Goal: Task Accomplishment & Management: Use online tool/utility

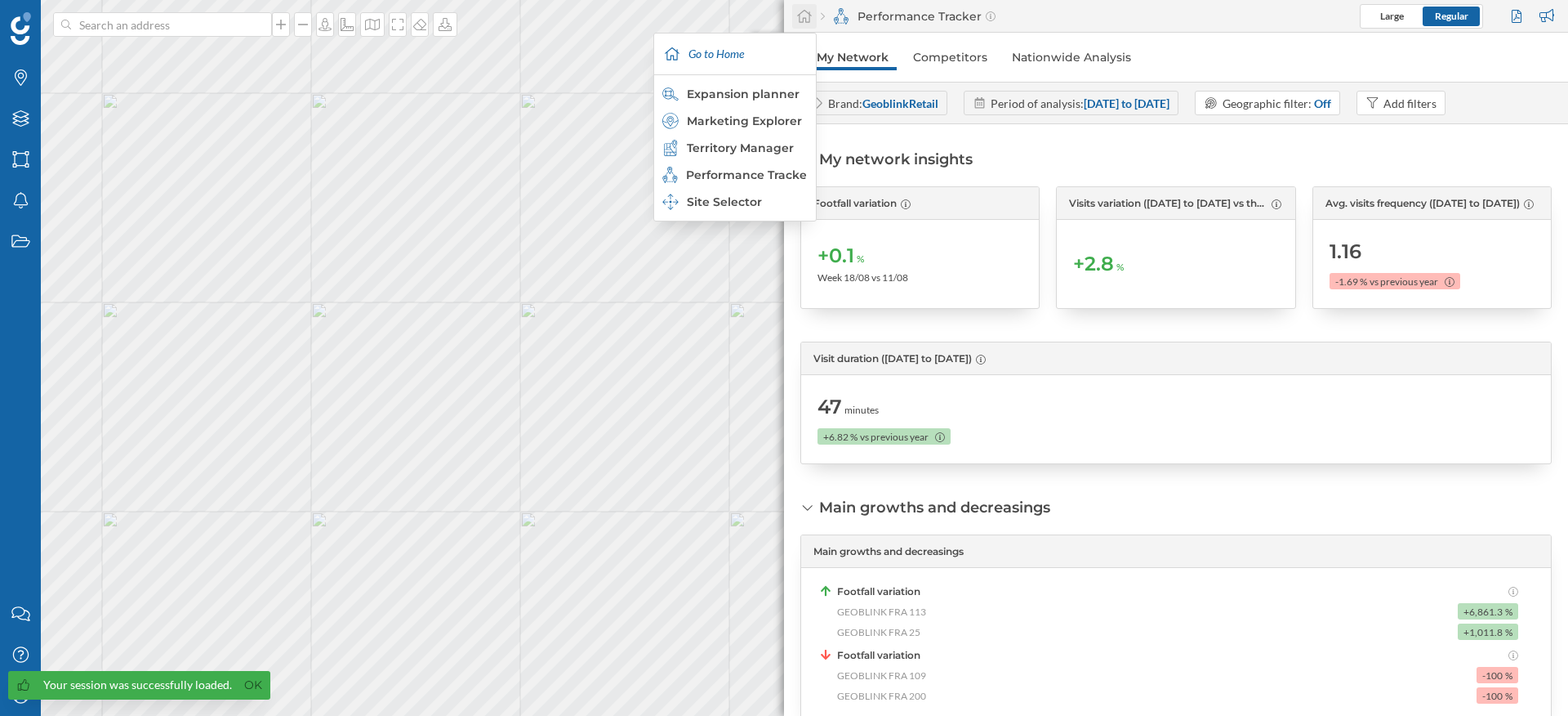
click at [799, 9] on icon at bounding box center [804, 17] width 16 height 15
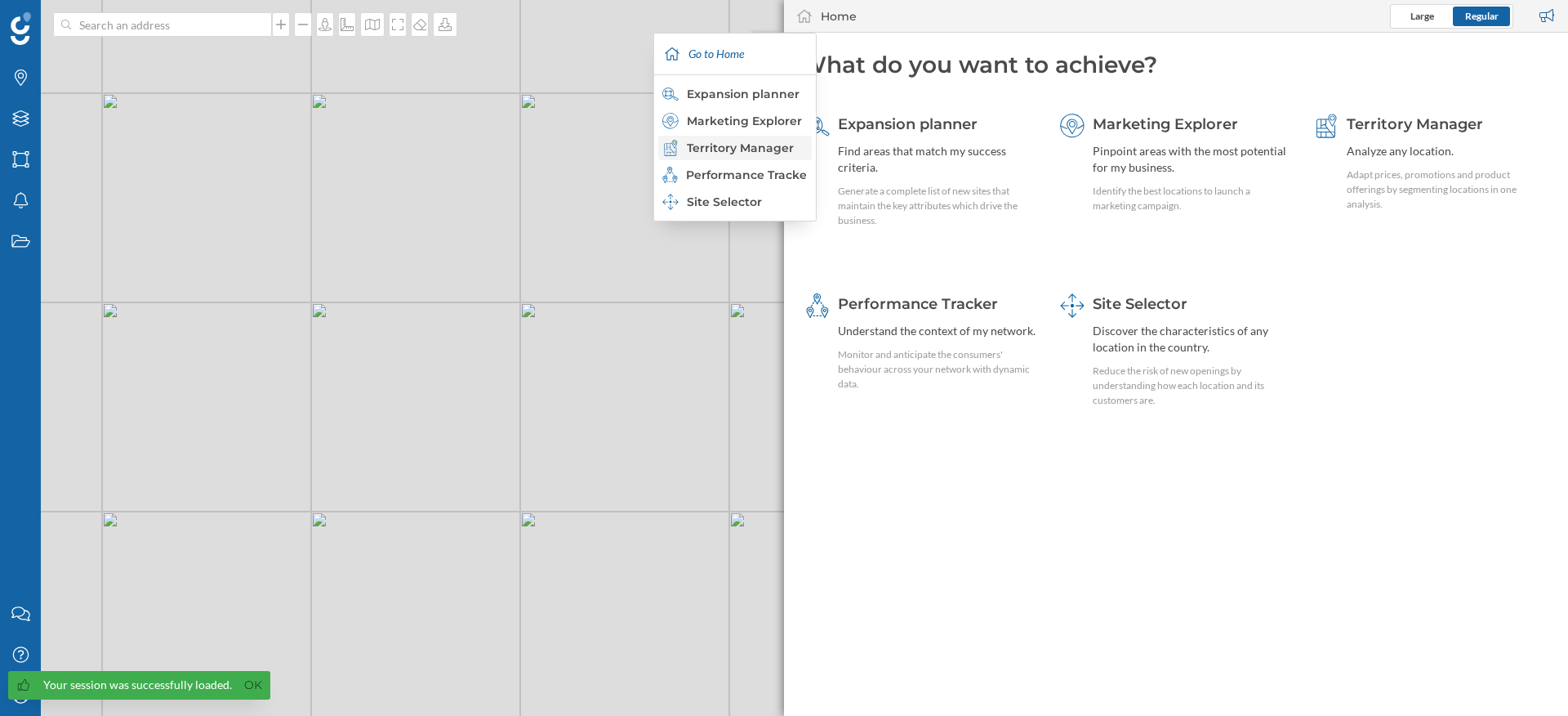
click at [761, 138] on div "Territory Manager" at bounding box center [735, 148] width 154 height 24
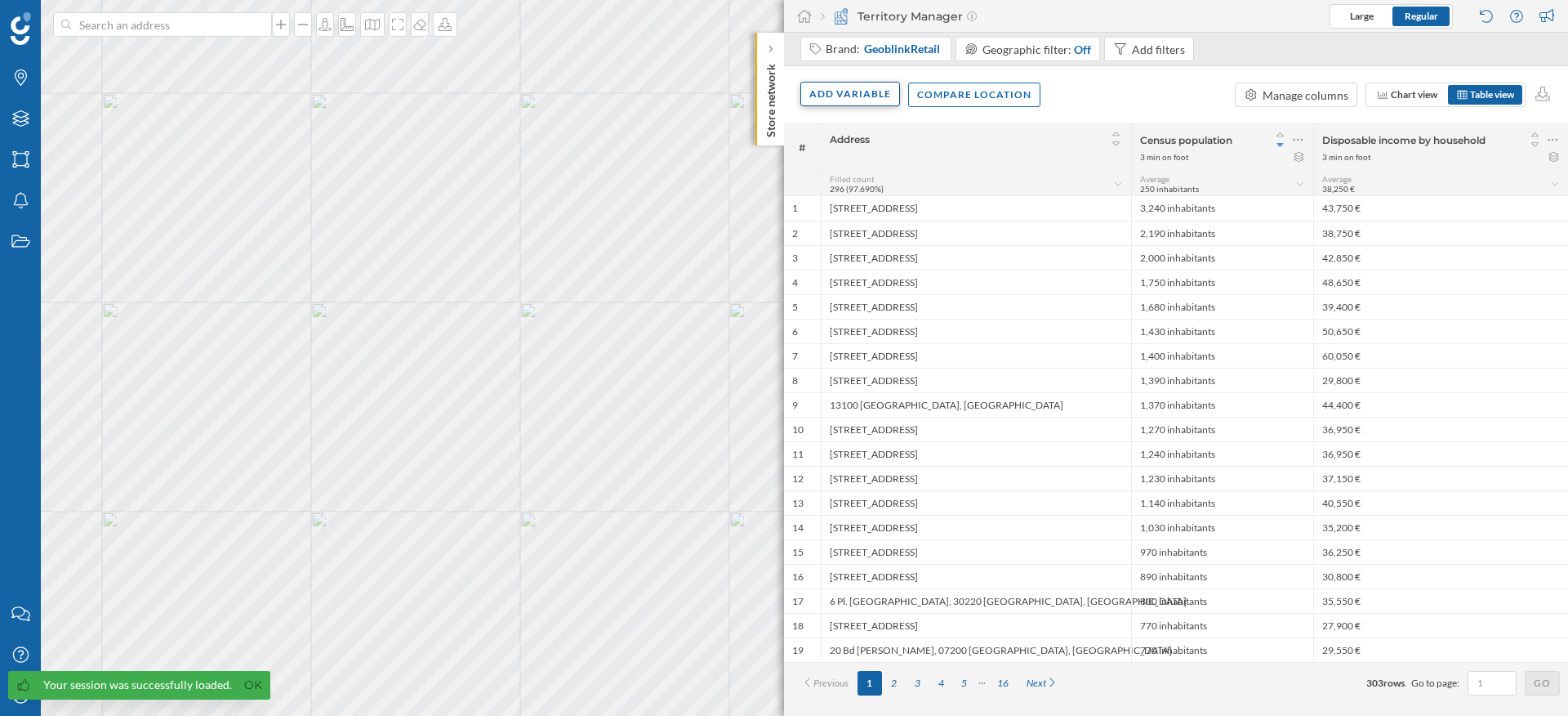
click at [833, 86] on div "Add variable" at bounding box center [850, 94] width 99 height 24
click at [850, 160] on div "External variables" at bounding box center [890, 161] width 162 height 17
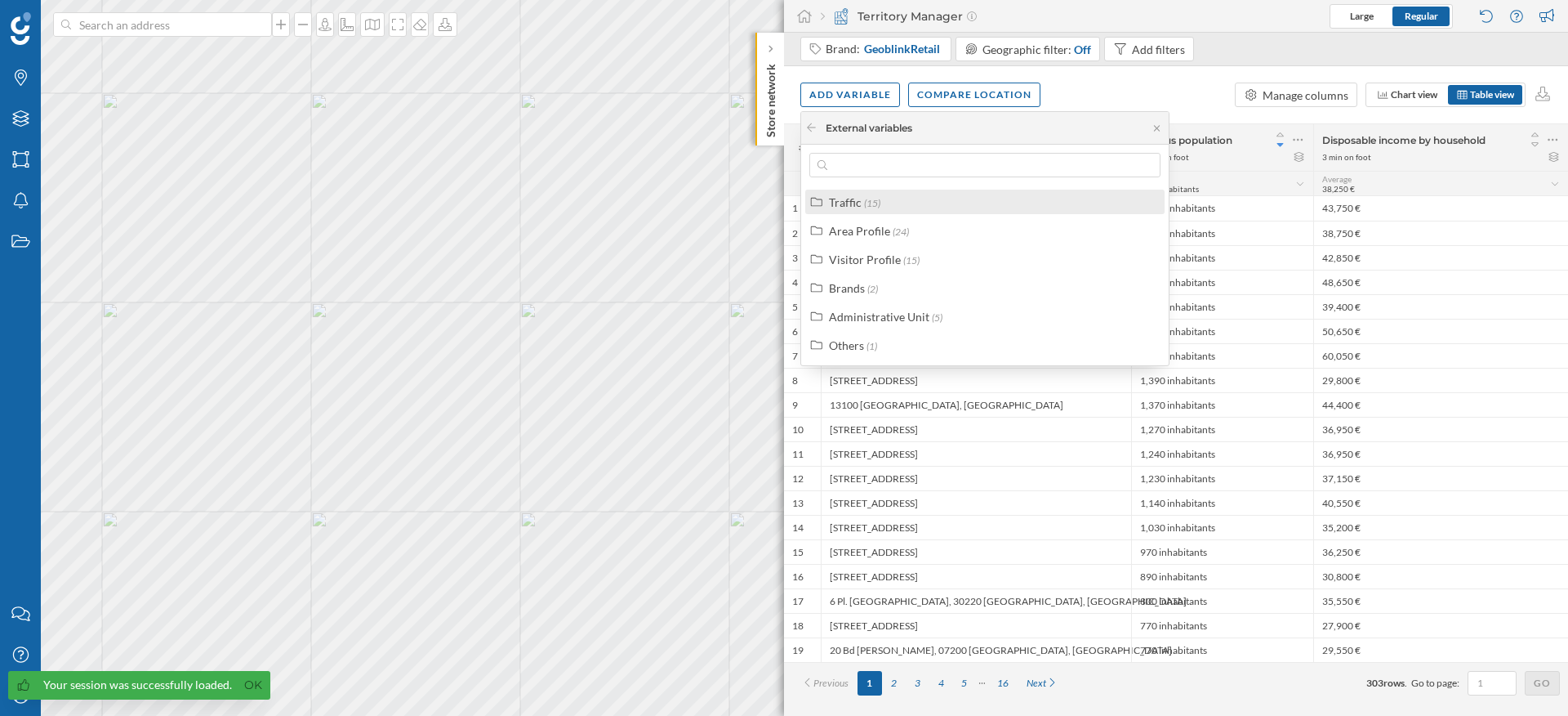
click at [861, 207] on label "Traffic (15)" at bounding box center [854, 202] width 52 height 17
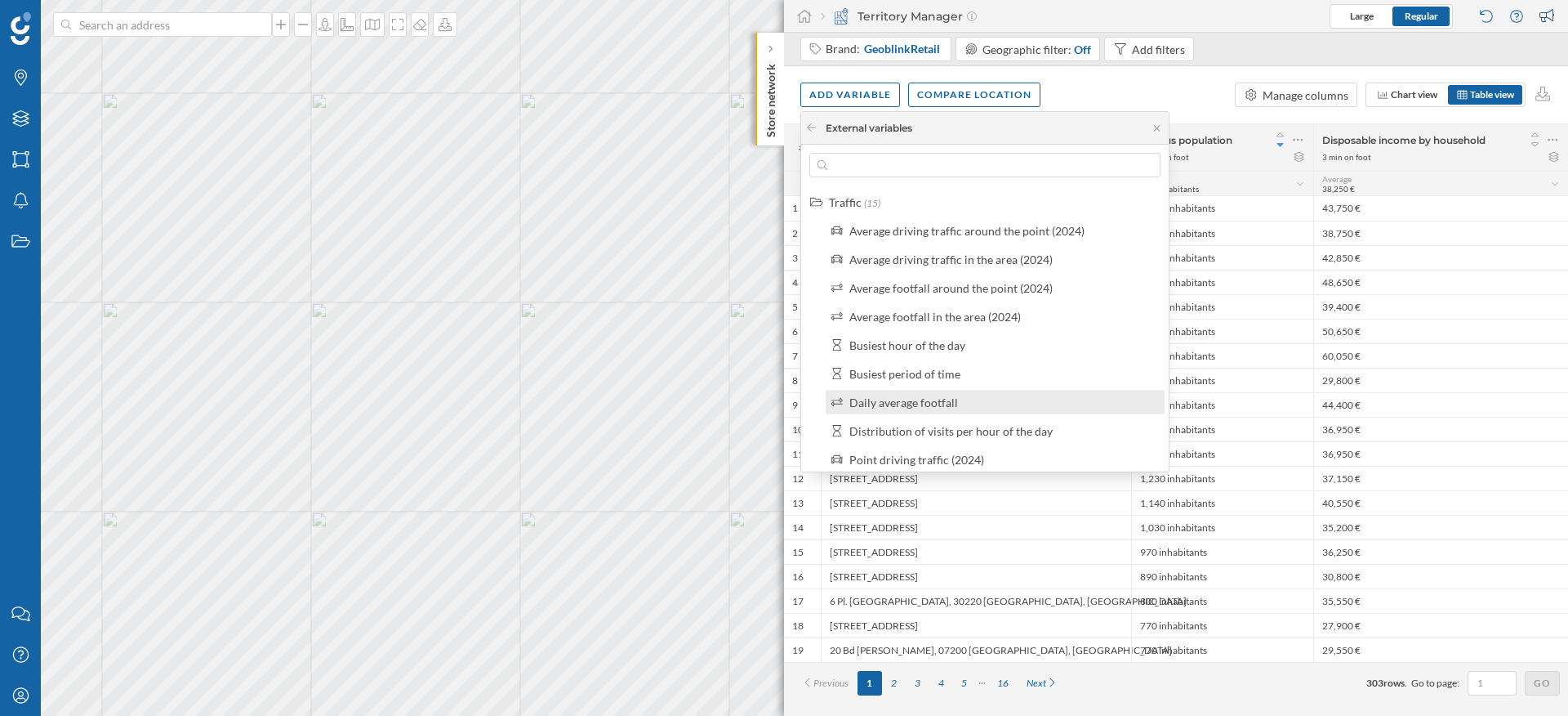
click at [877, 395] on div "Daily average footfall" at bounding box center [904, 402] width 109 height 14
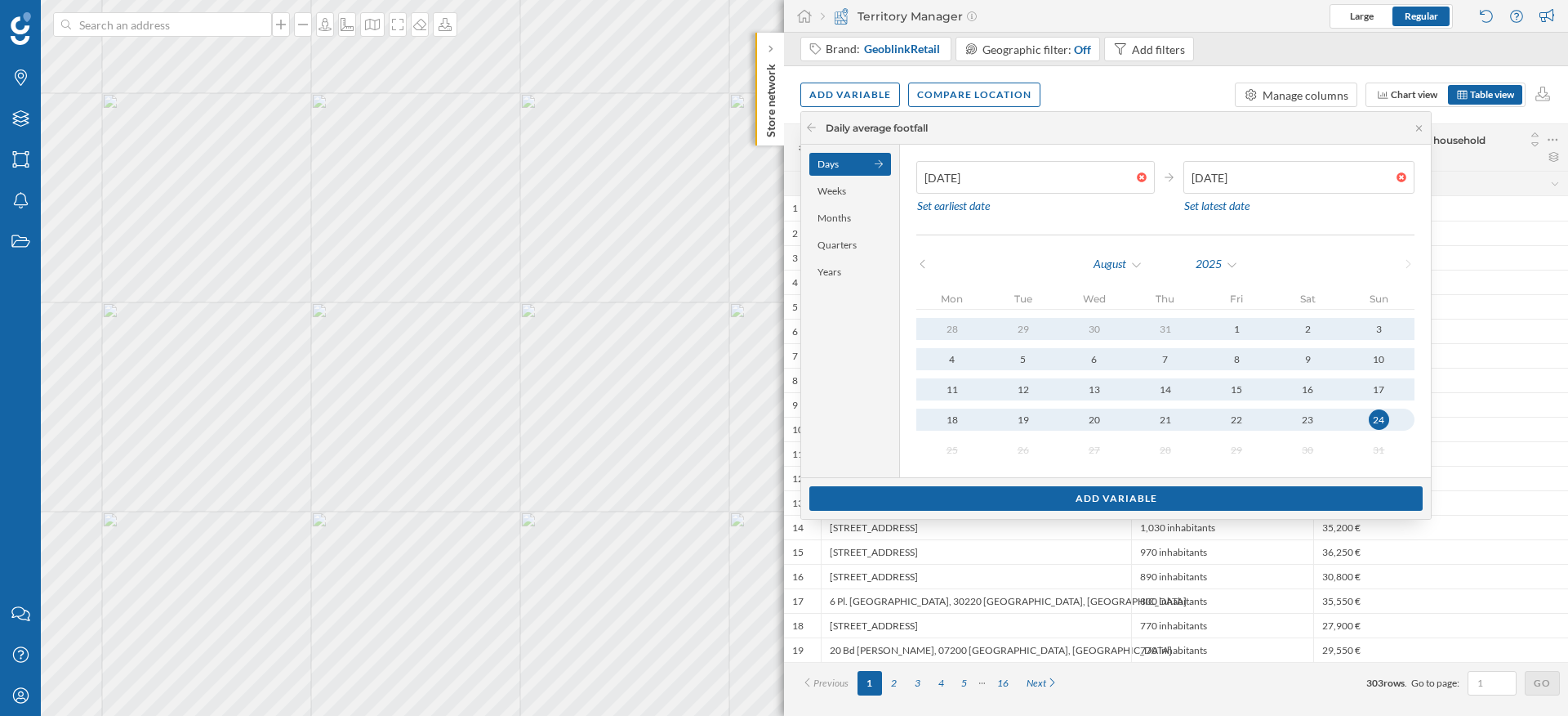
click at [929, 262] on div "August 2025" at bounding box center [1165, 264] width 498 height 24
click at [920, 264] on icon at bounding box center [922, 263] width 12 height 9
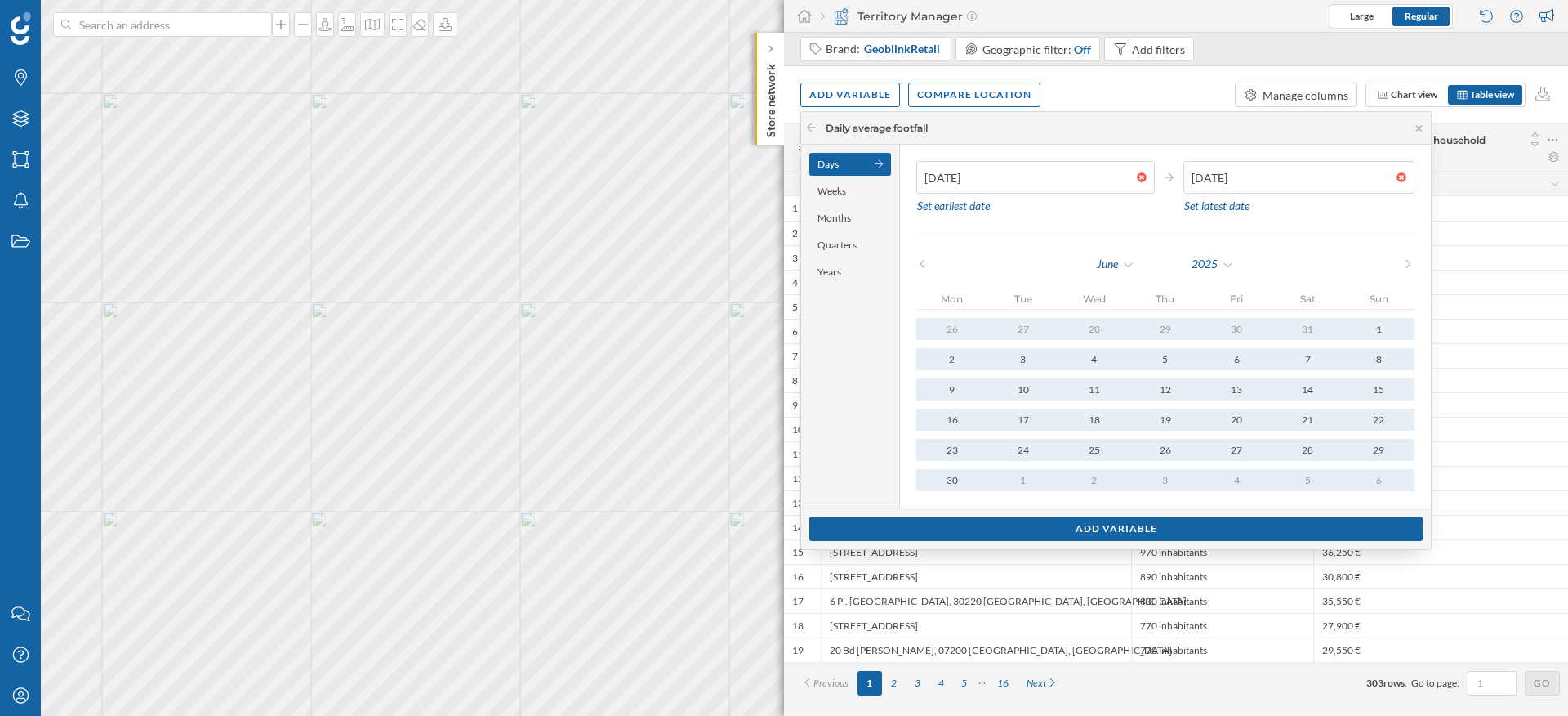
click at [920, 264] on icon at bounding box center [922, 263] width 12 height 9
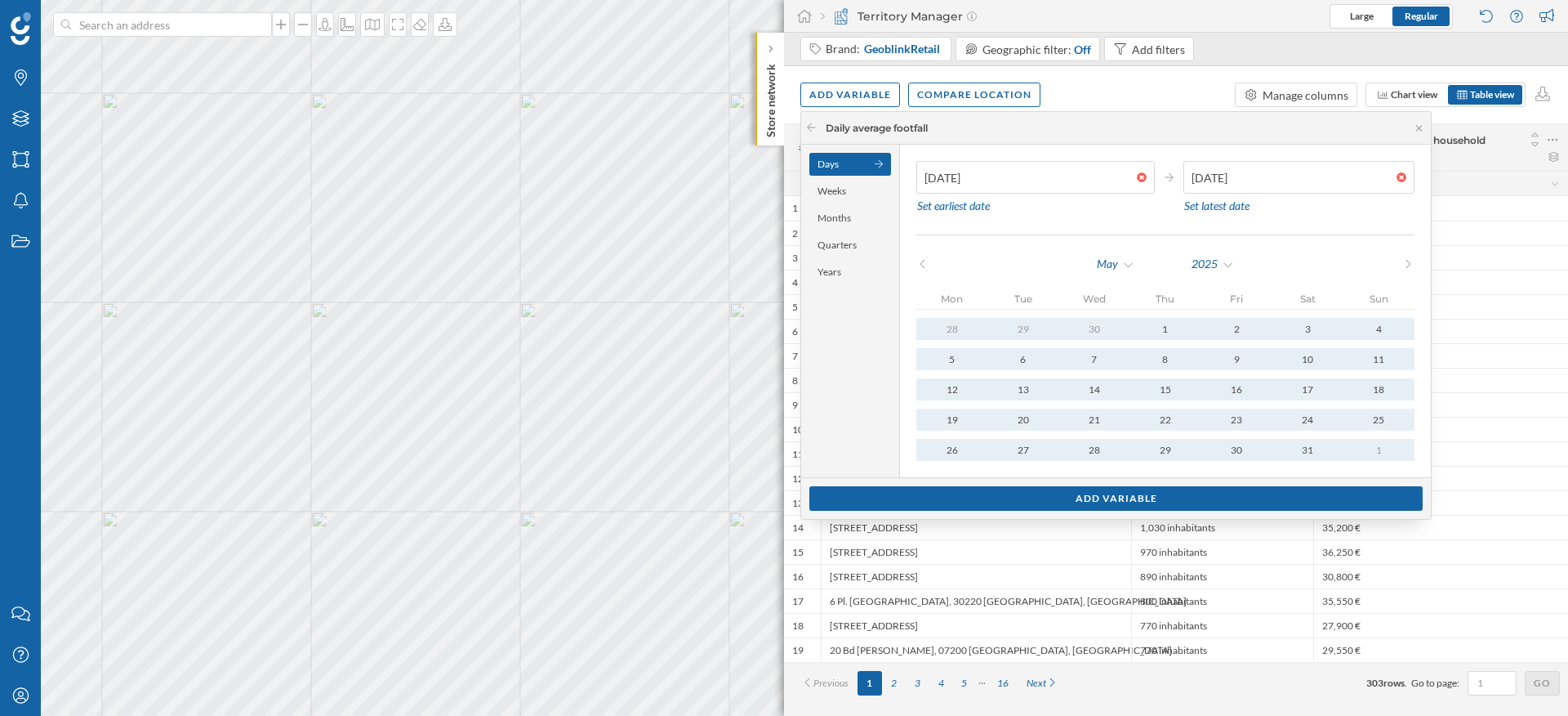
click at [920, 264] on icon at bounding box center [922, 263] width 12 height 9
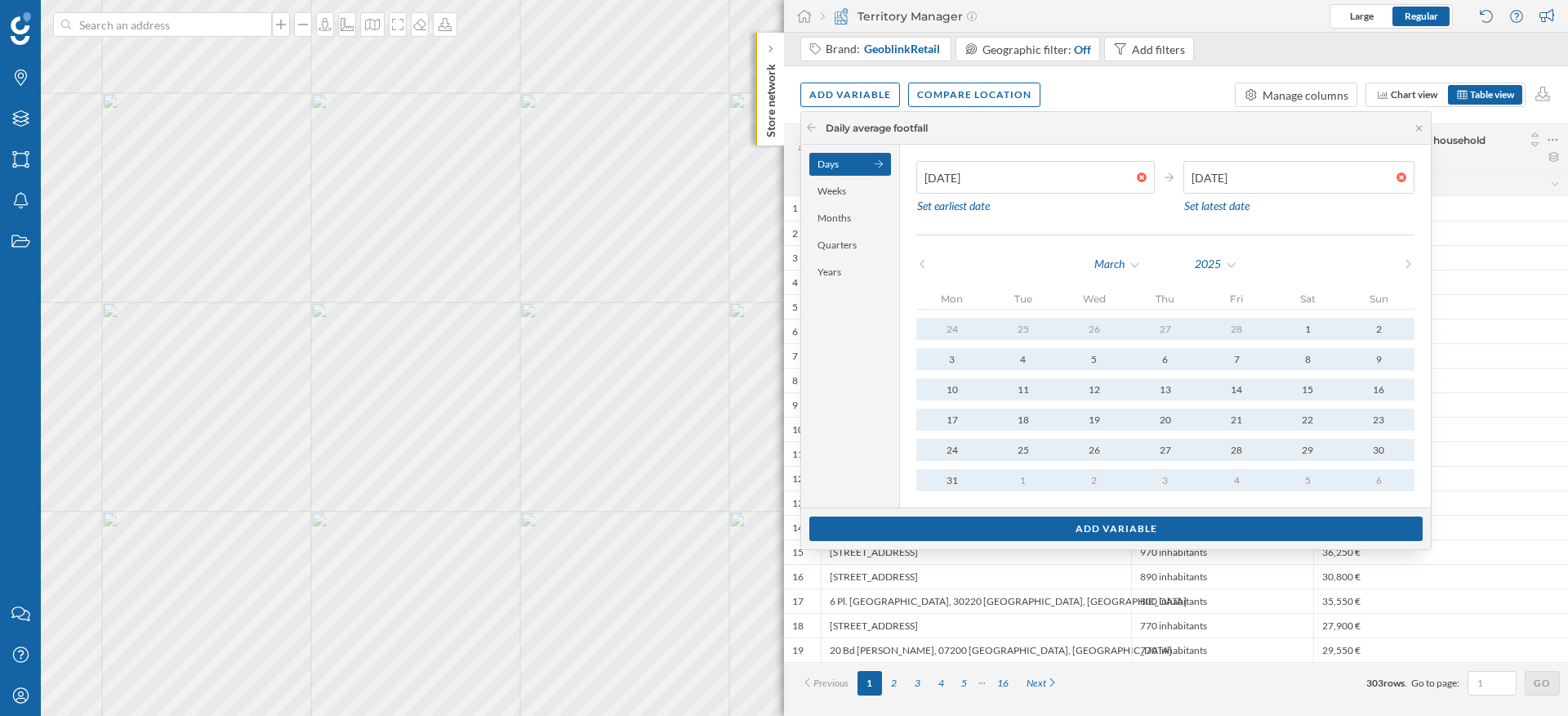
click at [920, 264] on icon at bounding box center [922, 263] width 12 height 9
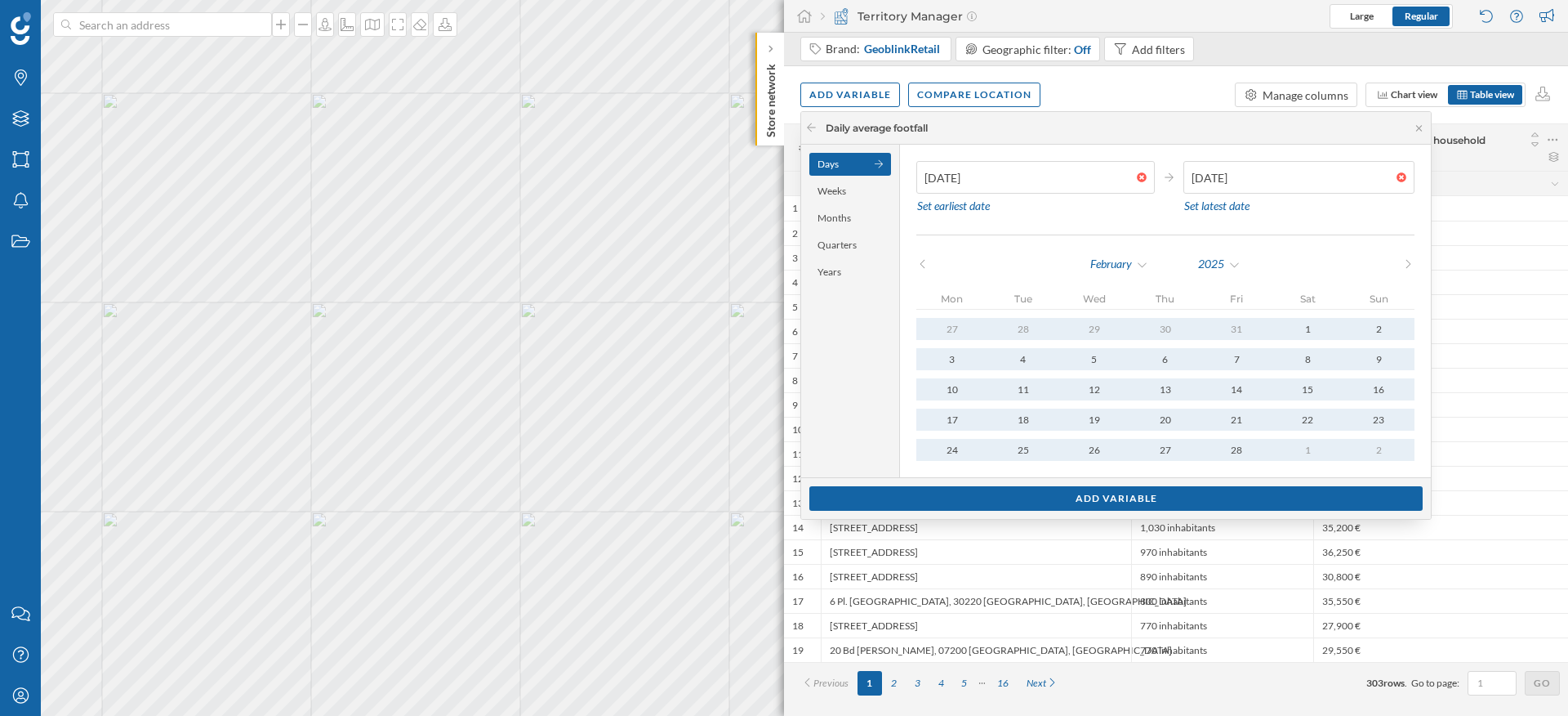
click at [920, 264] on icon at bounding box center [922, 263] width 12 height 9
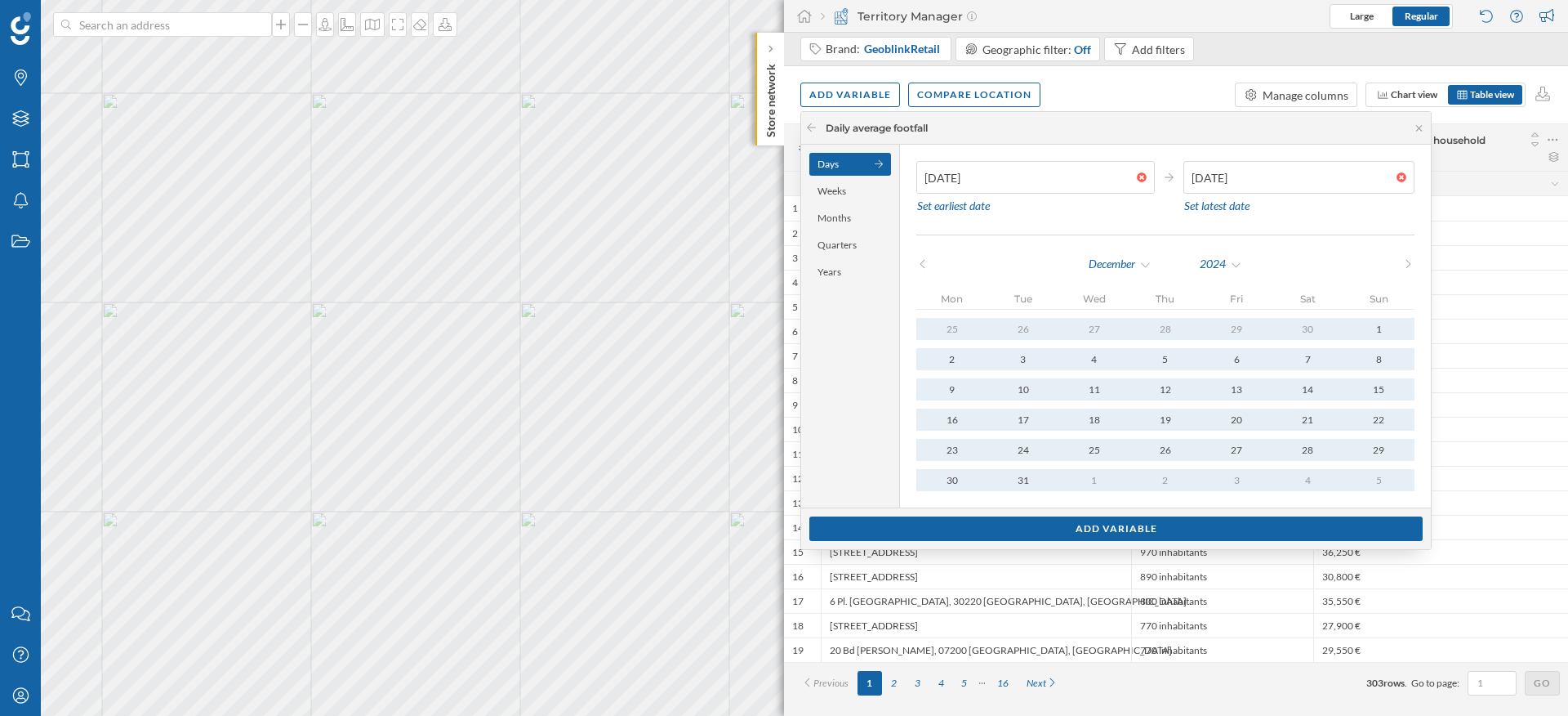
click at [1402, 264] on icon at bounding box center [1408, 263] width 12 height 9
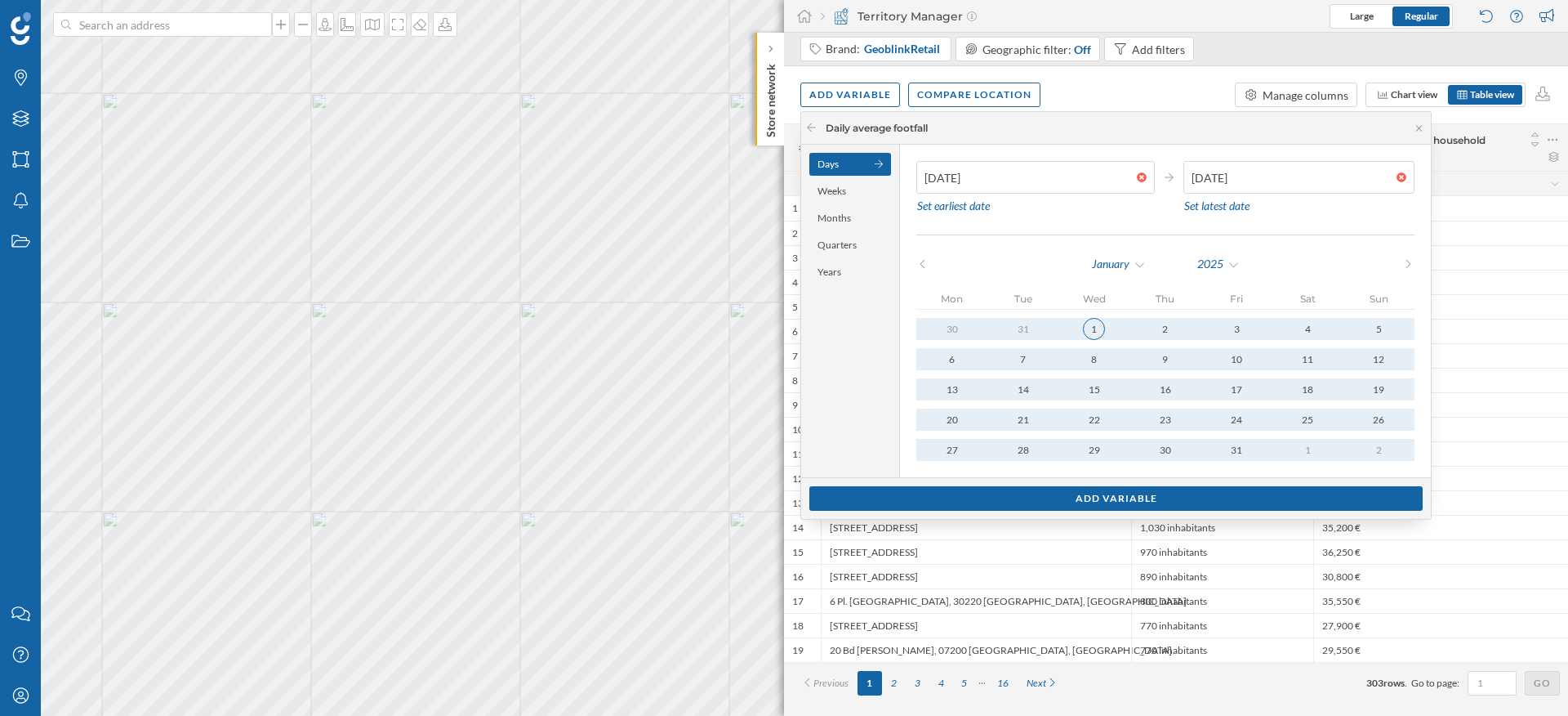
type input "01/01/2025"
click at [1085, 320] on div "1" at bounding box center [1094, 329] width 22 height 22
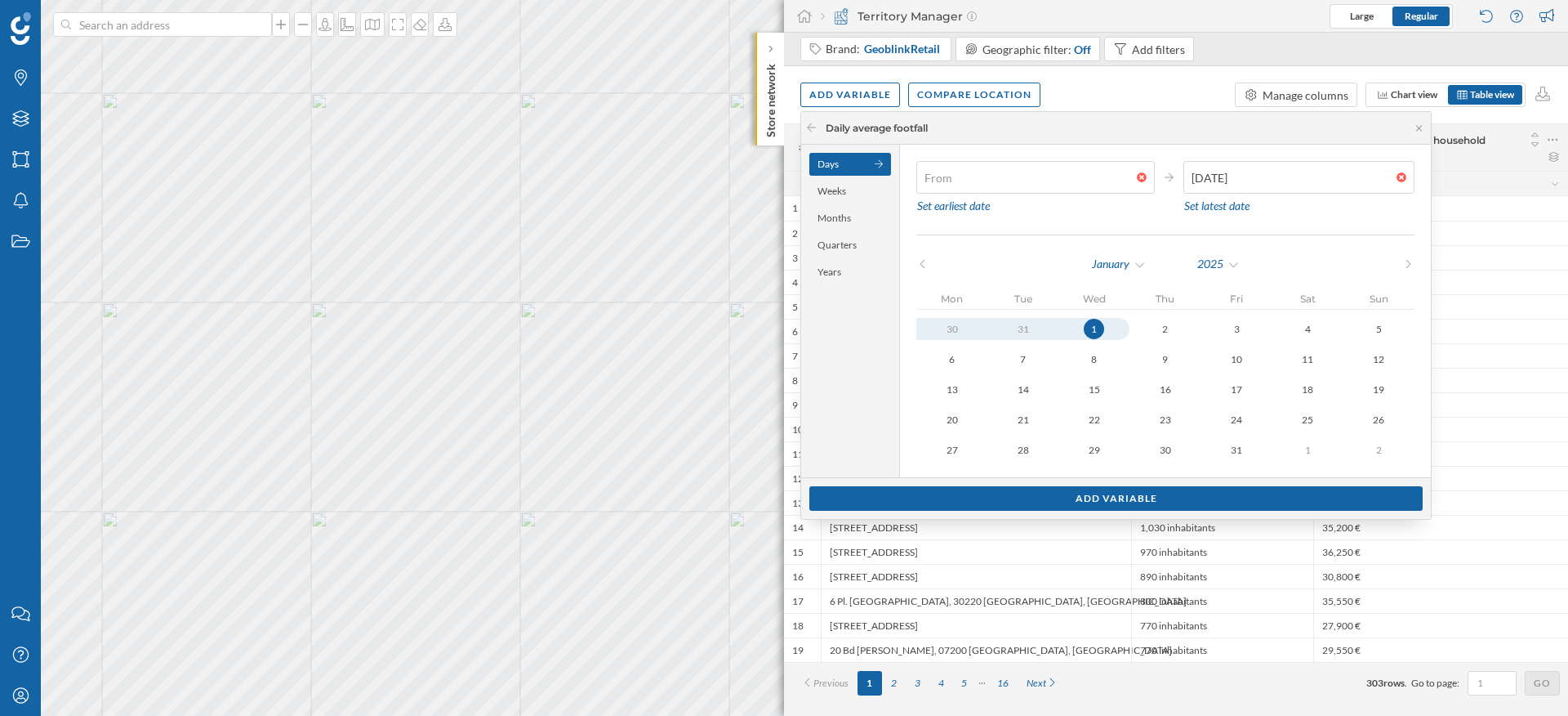
click at [1141, 179] on div at bounding box center [1146, 177] width 18 height 9
click at [1137, 179] on input "text" at bounding box center [1026, 177] width 220 height 33
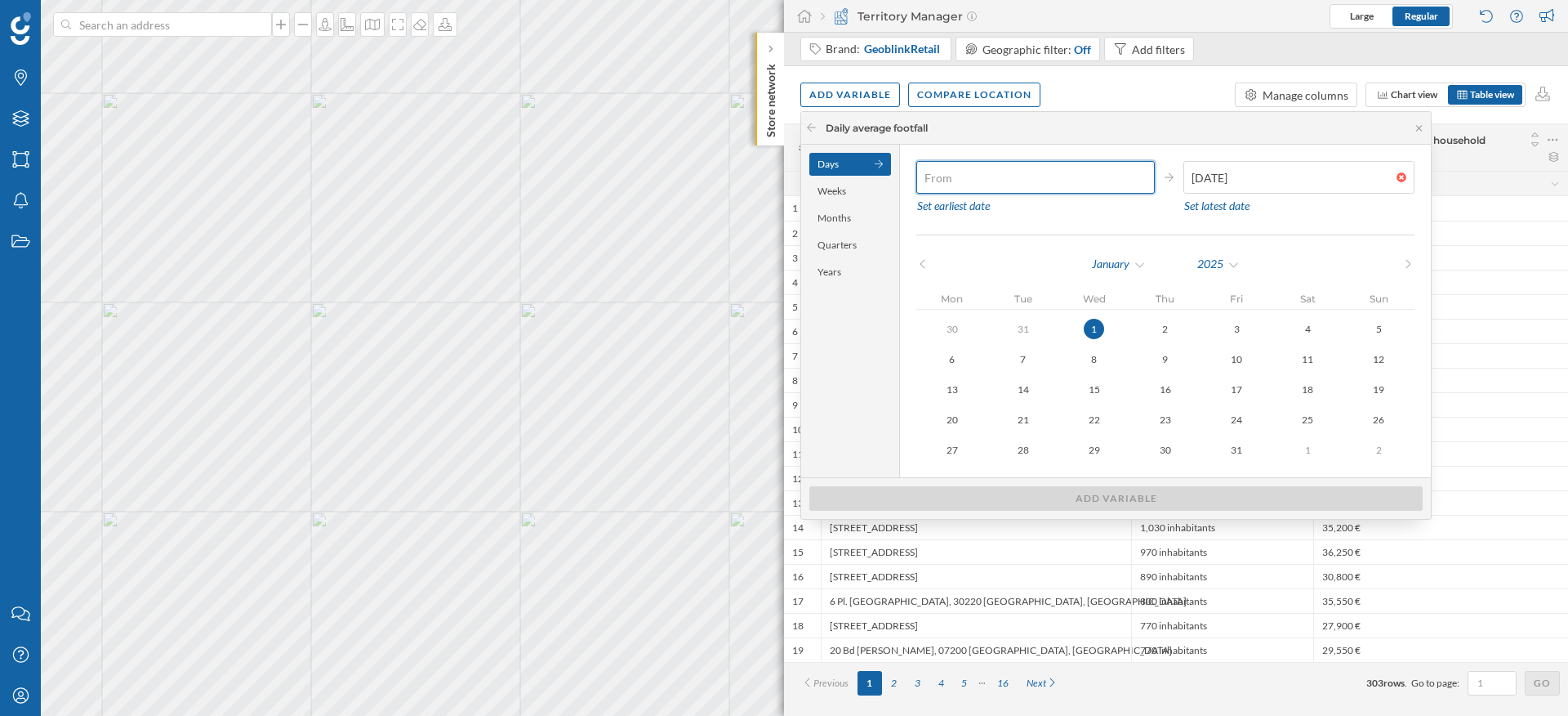
type input "01/01/2025"
click at [1090, 333] on div "1" at bounding box center [1094, 329] width 21 height 21
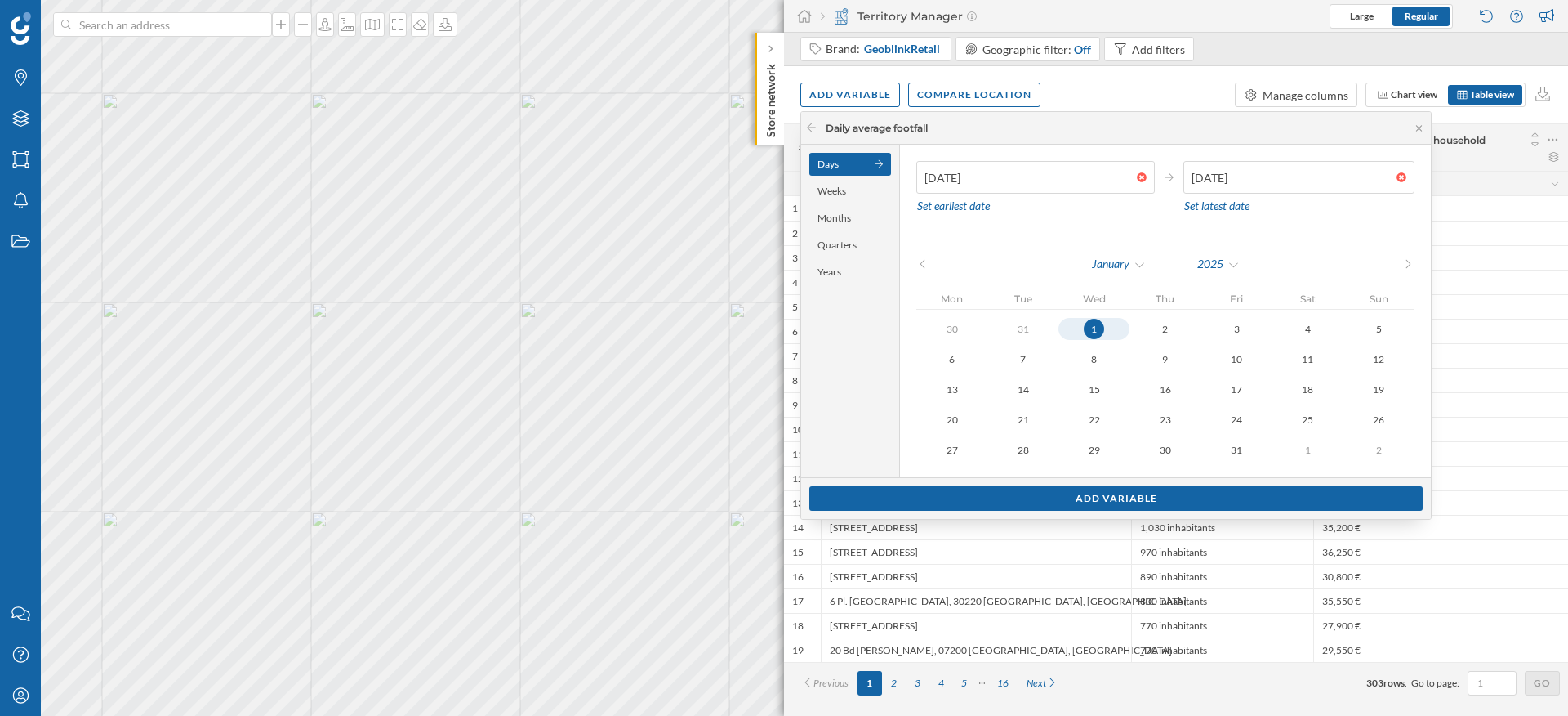
click at [1406, 263] on icon at bounding box center [1408, 263] width 5 height 8
click at [1368, 418] on div "27" at bounding box center [1379, 420] width 22 height 22
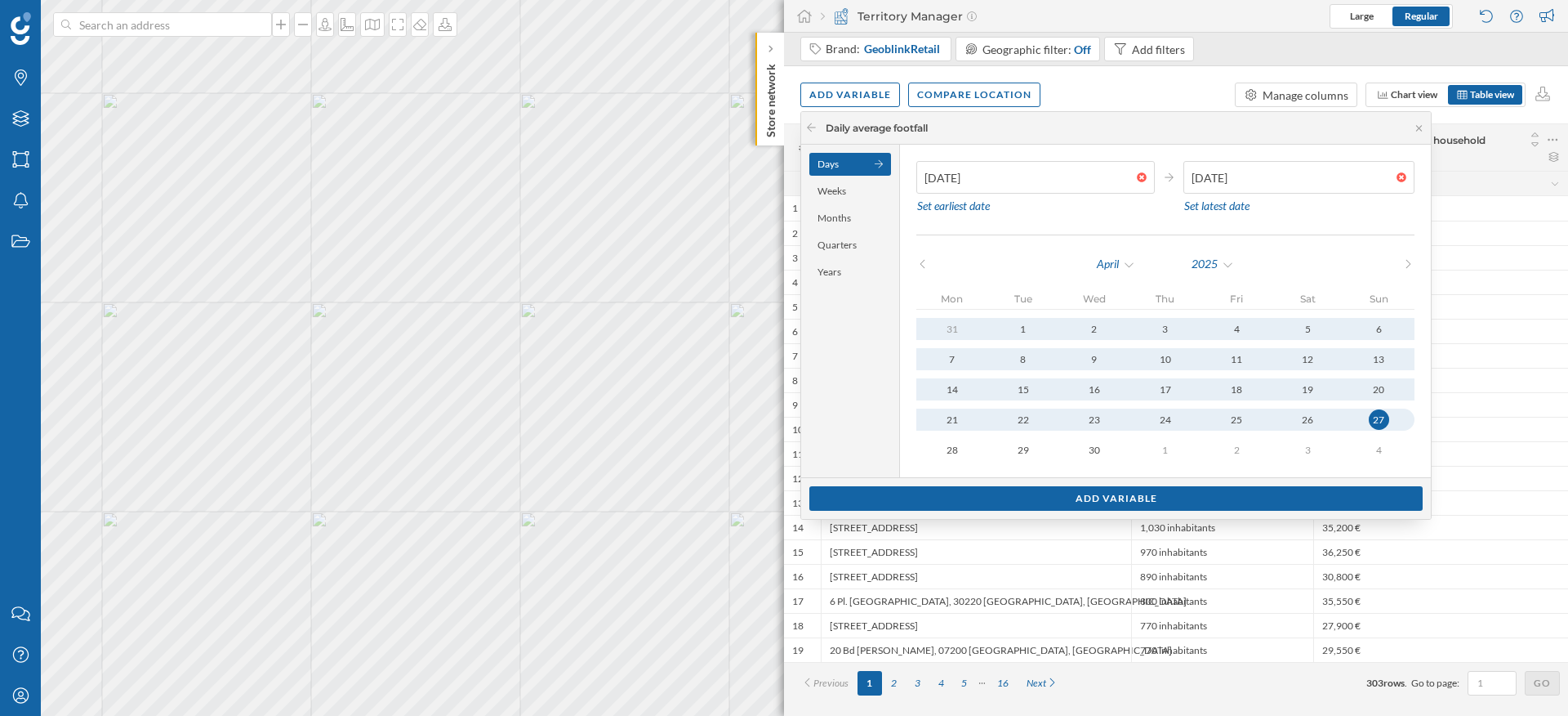
click at [1085, 403] on div "31 1 2 3 4 5 6 7 8 9 10 11 12 13 14 15 16 17 18 19 20 21 22 23 24 25 26 27 28 2…" at bounding box center [1165, 389] width 498 height 143
type input "23/04/2025"
click at [1089, 417] on div "23" at bounding box center [1094, 420] width 21 height 21
click at [1068, 501] on div "Add variable" at bounding box center [1116, 498] width 614 height 24
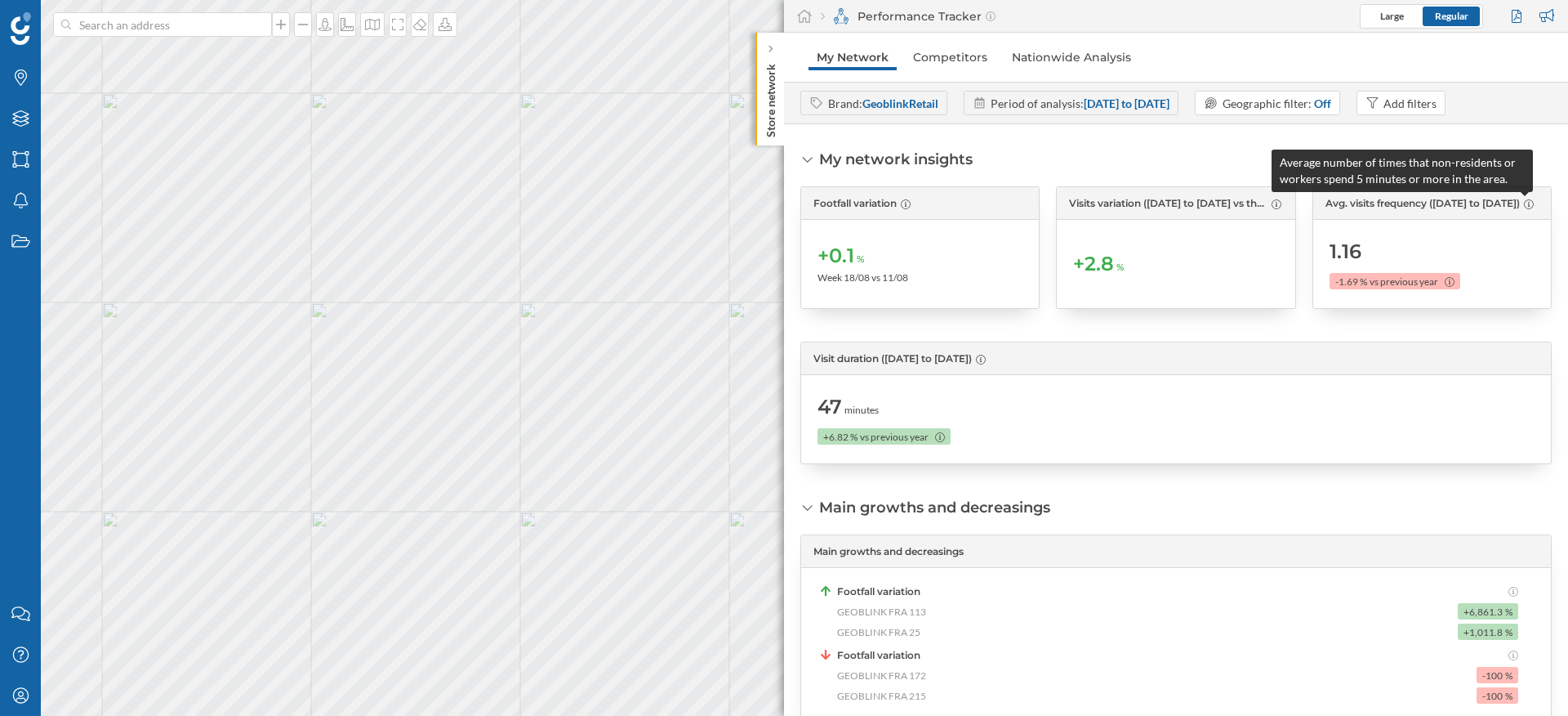
click at [1524, 201] on icon at bounding box center [1529, 204] width 9 height 9
click at [1531, 201] on icon at bounding box center [1529, 204] width 9 height 9
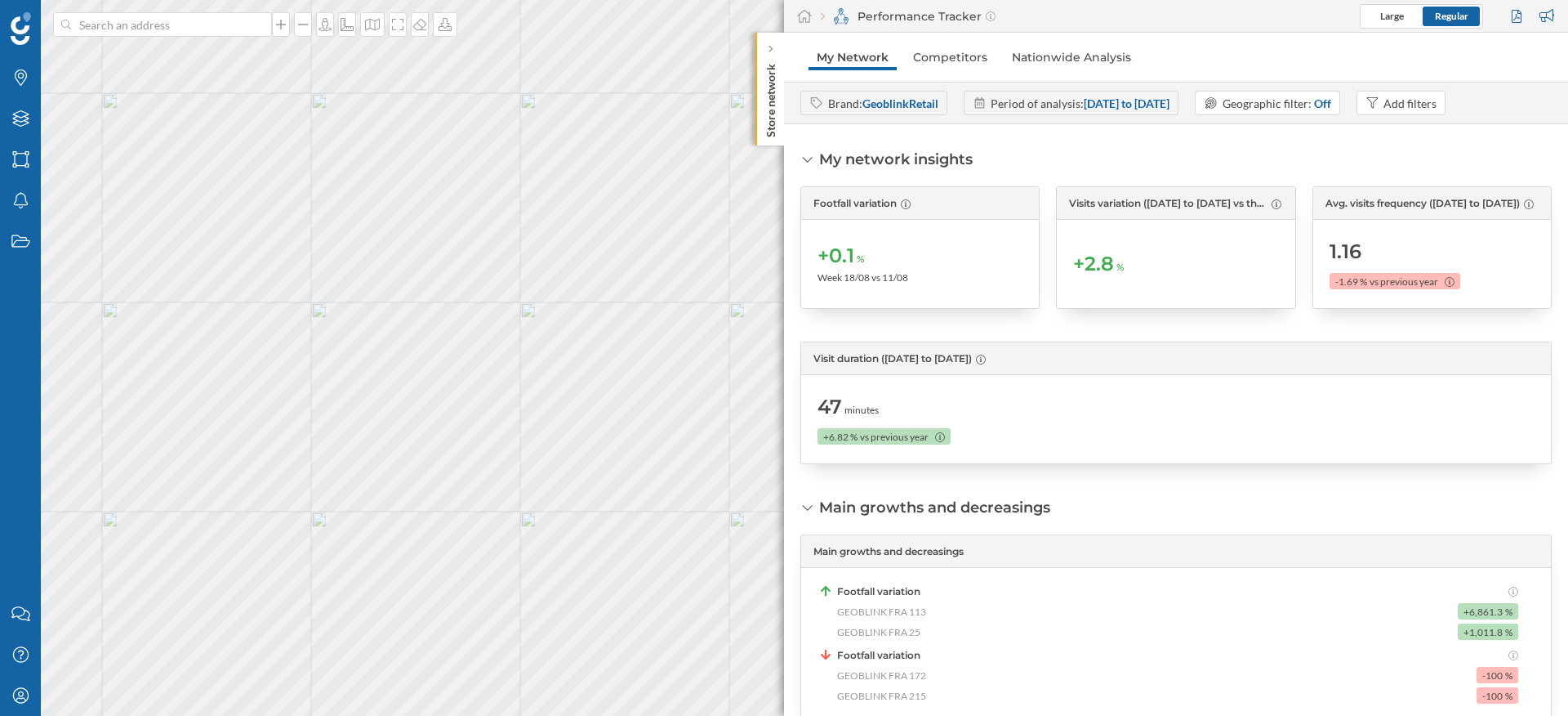
click at [1088, 91] on div "Period of analysis: [DATE] to [DATE]" at bounding box center [1072, 103] width 215 height 24
click at [1099, 107] on strong "[DATE] to [DATE]" at bounding box center [1127, 103] width 86 height 14
click at [1411, 136] on div "My network insights Footfall variation +0.1 % Week 18/08 vs 11/08 Visits variat…" at bounding box center [1176, 420] width 784 height 591
click at [1101, 99] on strong "[DATE] to [DATE]" at bounding box center [1127, 103] width 86 height 14
click at [880, 103] on strong "GeoblinkRetail" at bounding box center [900, 103] width 76 height 14
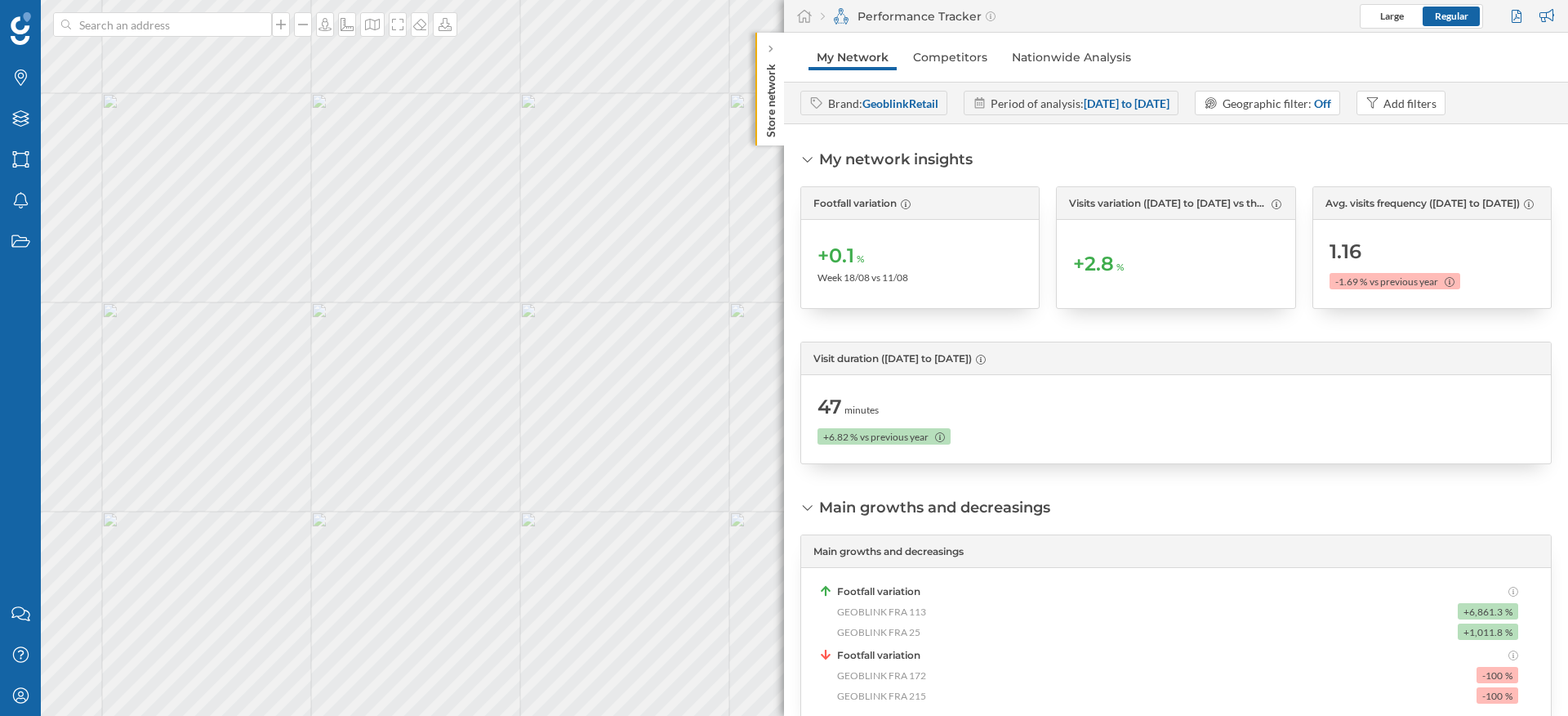
click at [1070, 123] on div "Brand: GeoblinkRetail Period of analysis: [DATE] to [DATE] Geographic filter: O…" at bounding box center [1176, 102] width 784 height 42
click at [1437, 109] on div "Add filters" at bounding box center [1410, 103] width 53 height 17
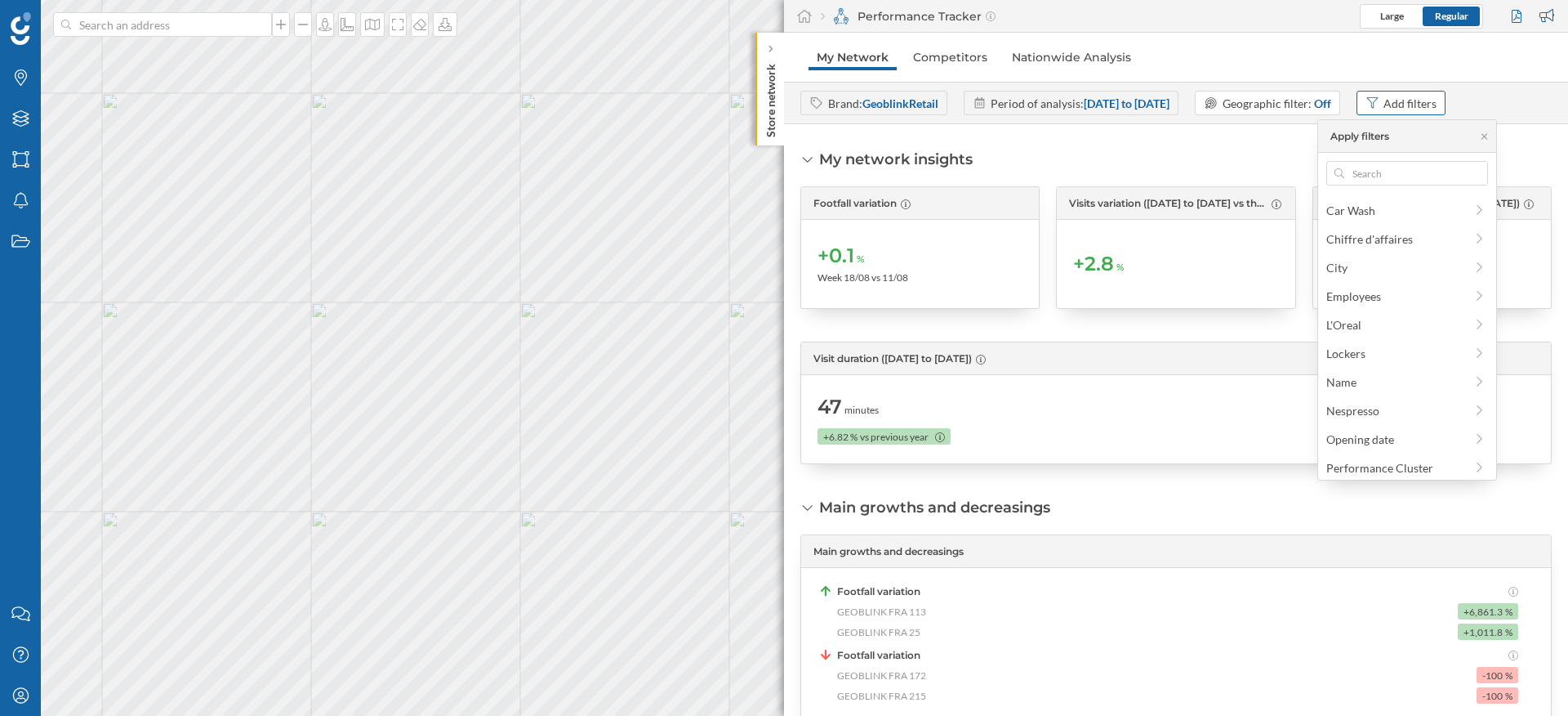
click at [1437, 109] on div "Add filters" at bounding box center [1410, 103] width 53 height 17
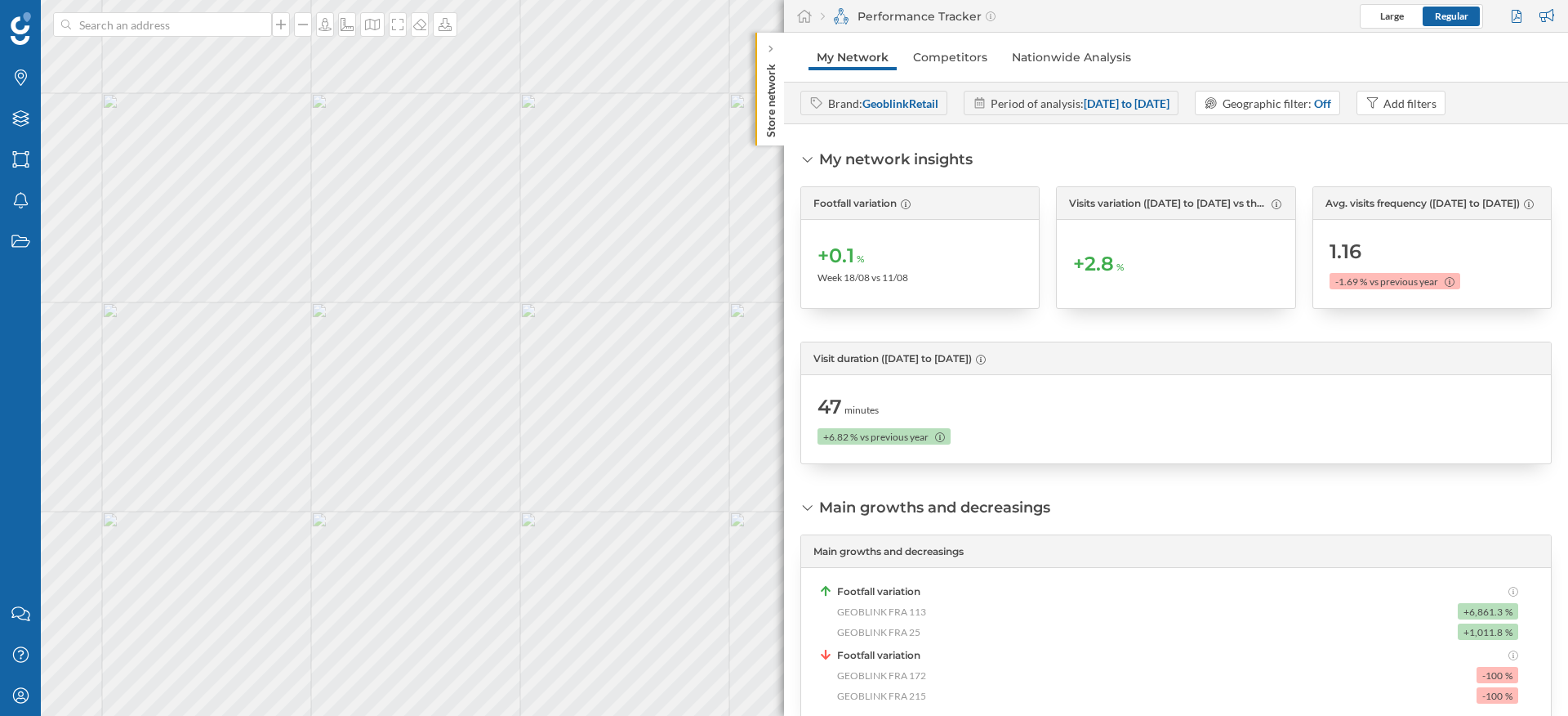
click at [1148, 101] on strong "[DATE] to [DATE]" at bounding box center [1127, 103] width 86 height 14
click at [800, 9] on icon at bounding box center [804, 17] width 16 height 15
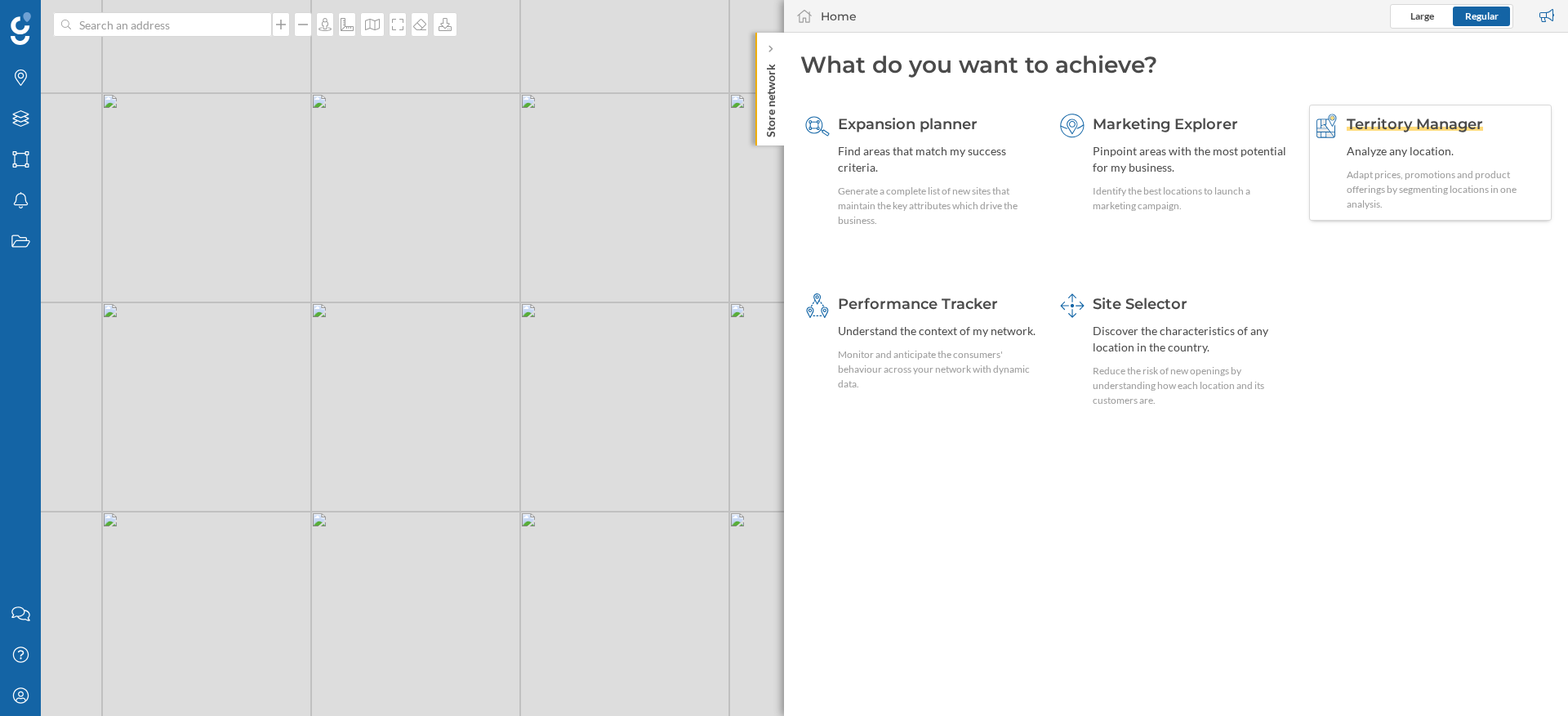
click at [1392, 173] on div "Adapt prices, promotions and product offerings by segmenting locations in one a…" at bounding box center [1447, 189] width 200 height 44
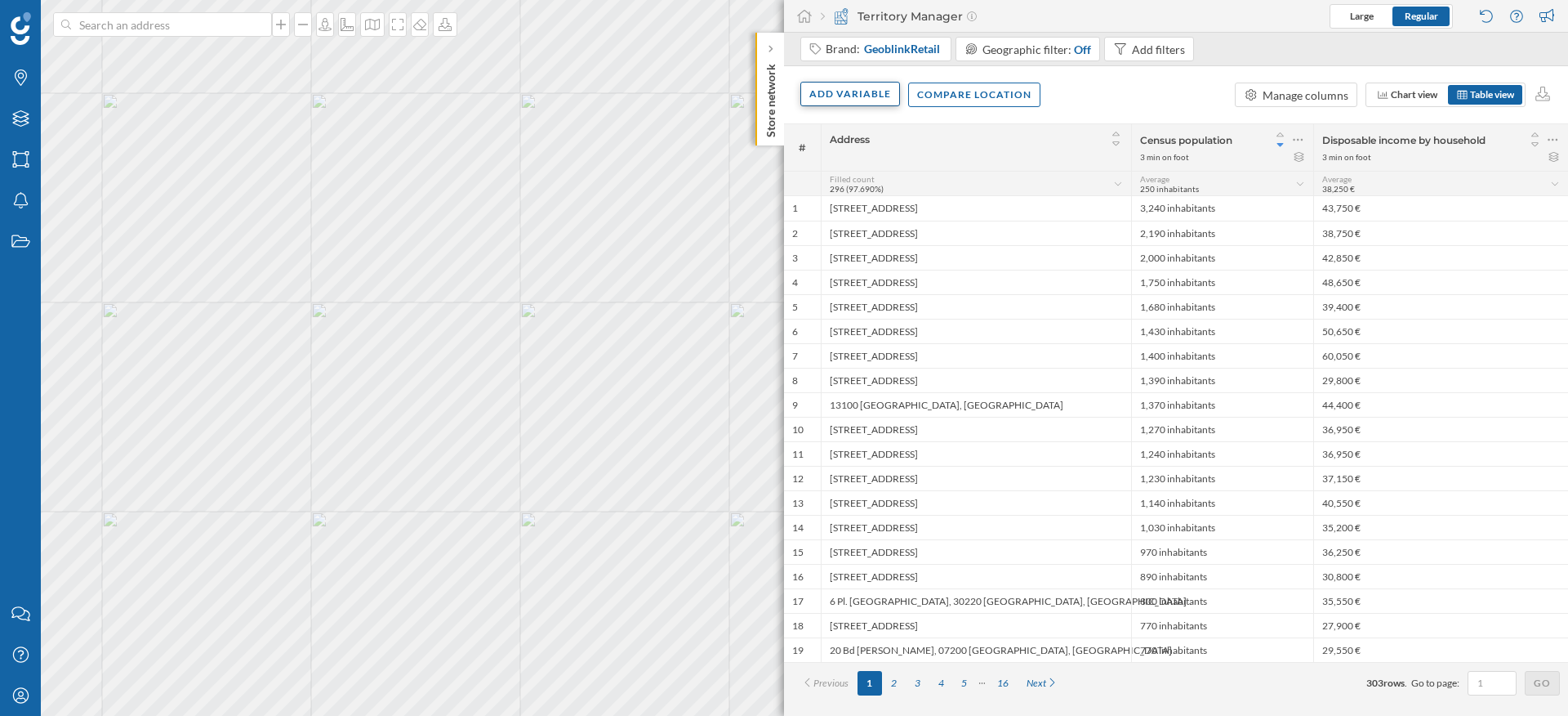
click at [868, 93] on div "Add variable" at bounding box center [850, 94] width 99 height 24
click at [895, 163] on div "External variables" at bounding box center [890, 161] width 162 height 17
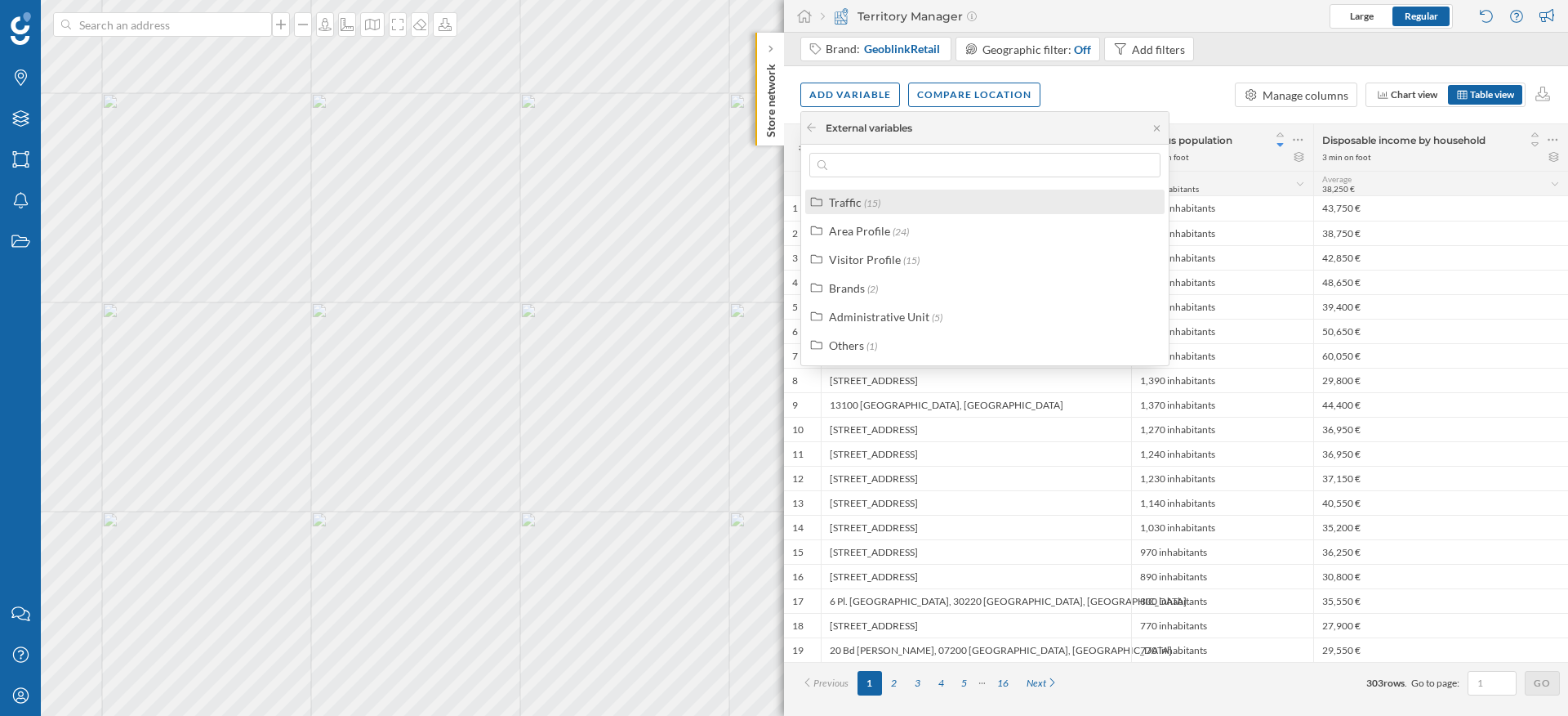
click at [841, 201] on div "Traffic" at bounding box center [845, 201] width 33 height 14
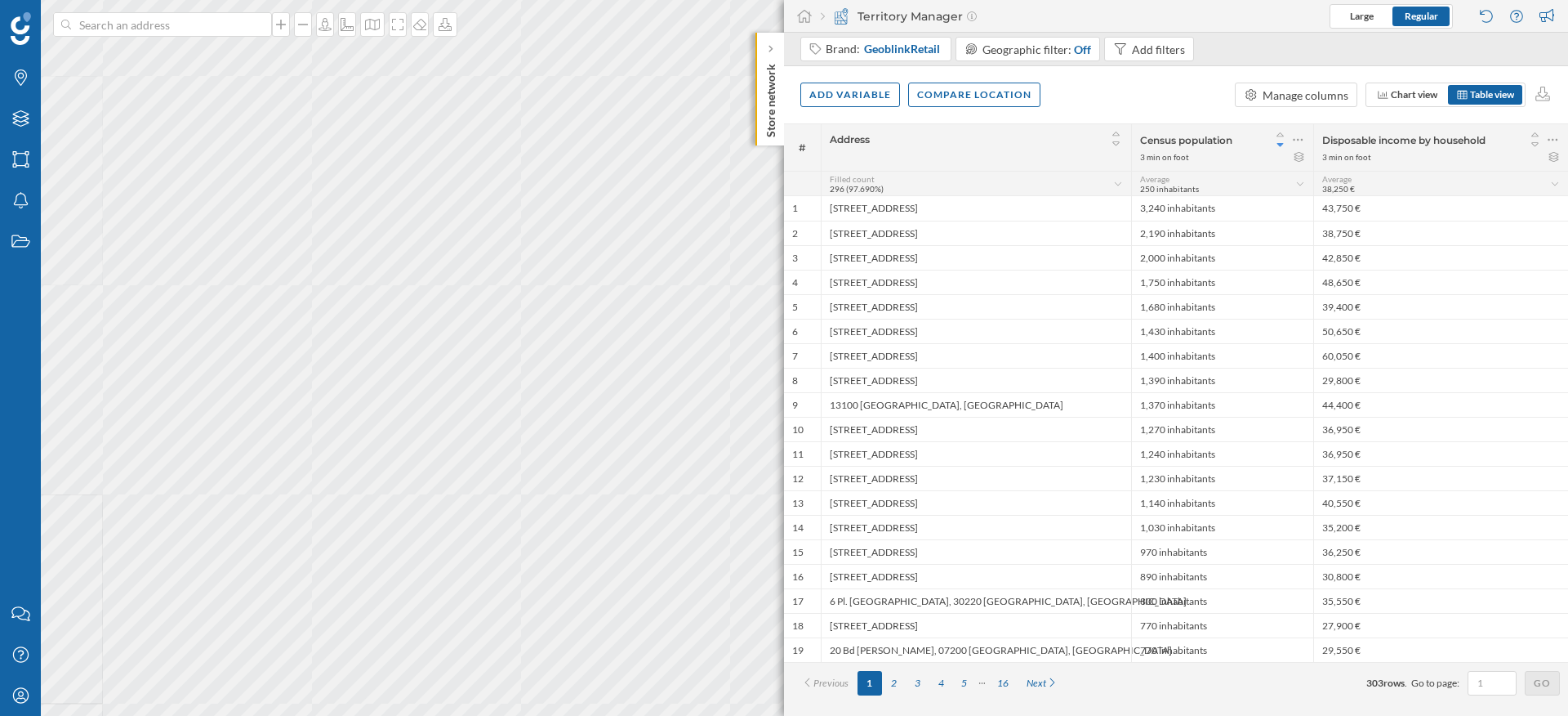
click at [354, 715] on html "Brands Layers Areas Notifications States Contact us Help Center My Profile Stor…" at bounding box center [784, 358] width 1568 height 716
click at [23, 125] on icon at bounding box center [20, 118] width 16 height 16
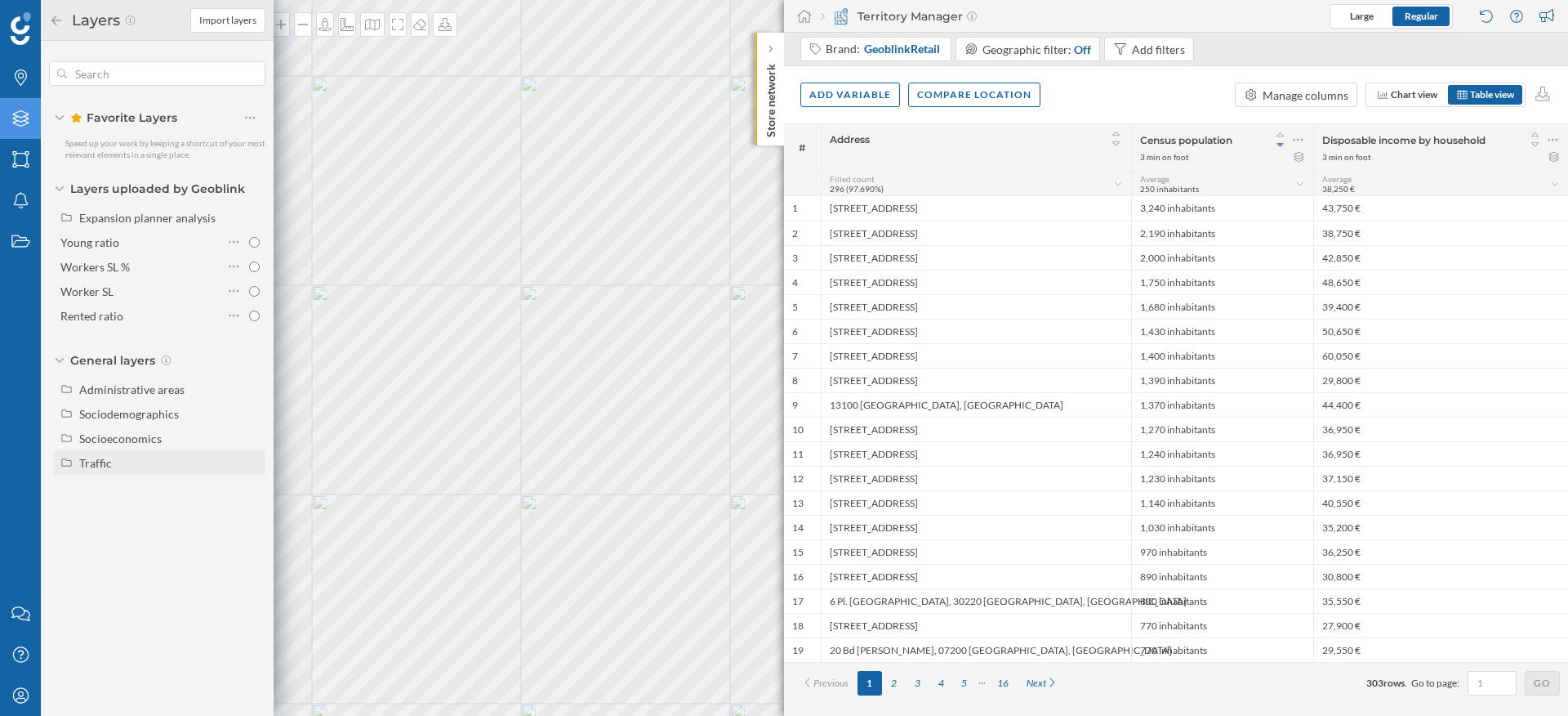
click at [100, 466] on div "Traffic" at bounding box center [96, 462] width 33 height 14
click at [127, 507] on div "Footfall" at bounding box center [141, 512] width 113 height 17
click at [249, 507] on input "Footfall" at bounding box center [254, 512] width 10 height 10
radio input "true"
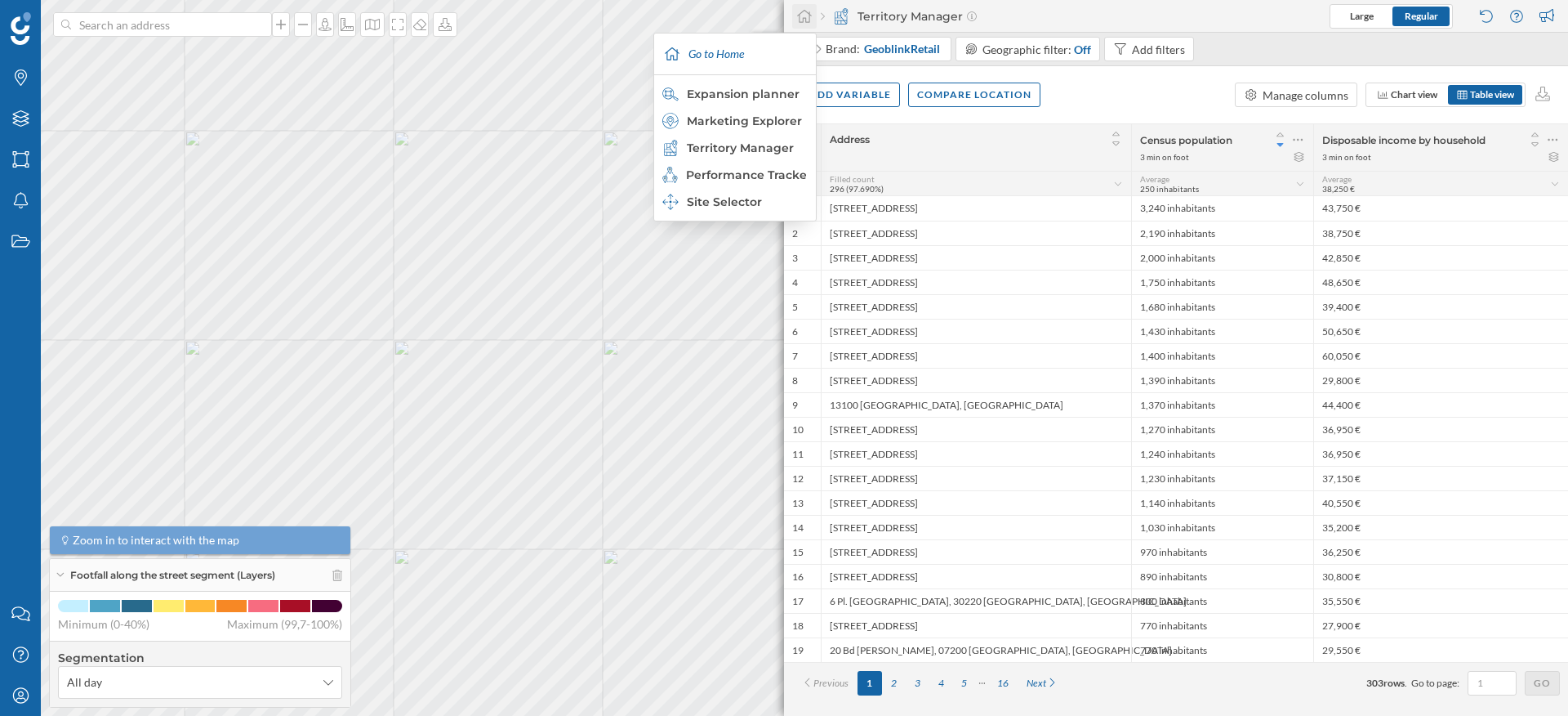
click at [806, 22] on icon at bounding box center [804, 17] width 16 height 15
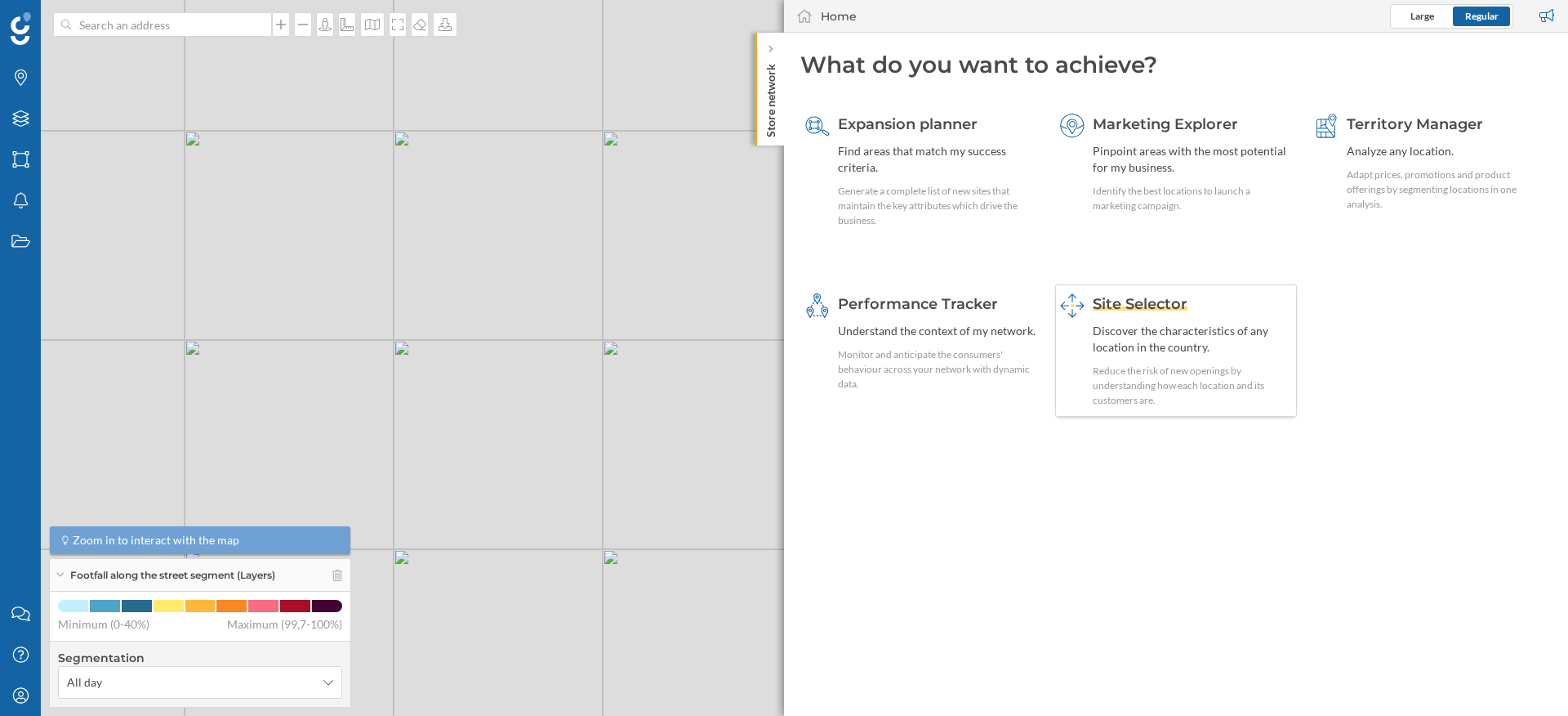
click at [1177, 342] on div "Discover the characteristics of any location in the country." at bounding box center [1193, 338] width 200 height 33
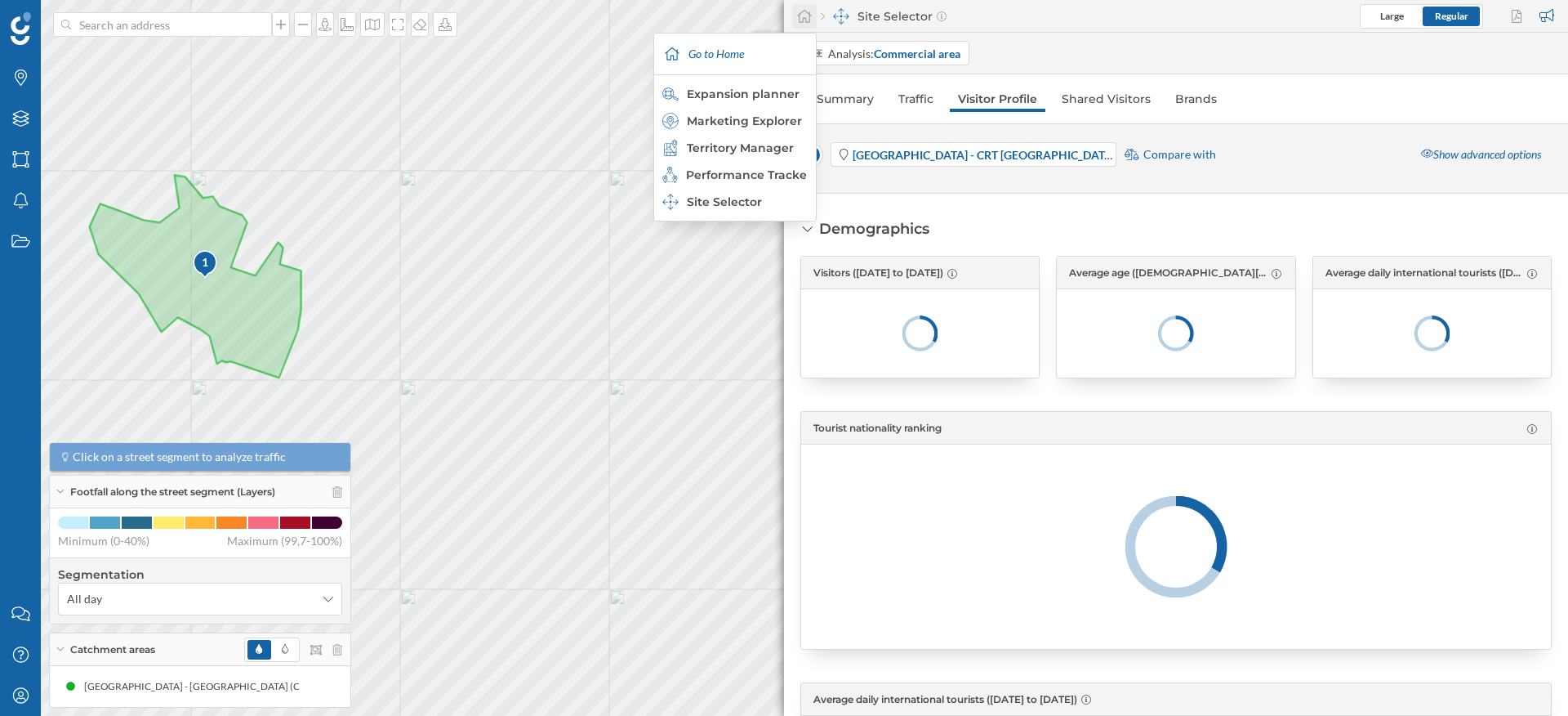
click at [796, 9] on icon at bounding box center [804, 17] width 16 height 15
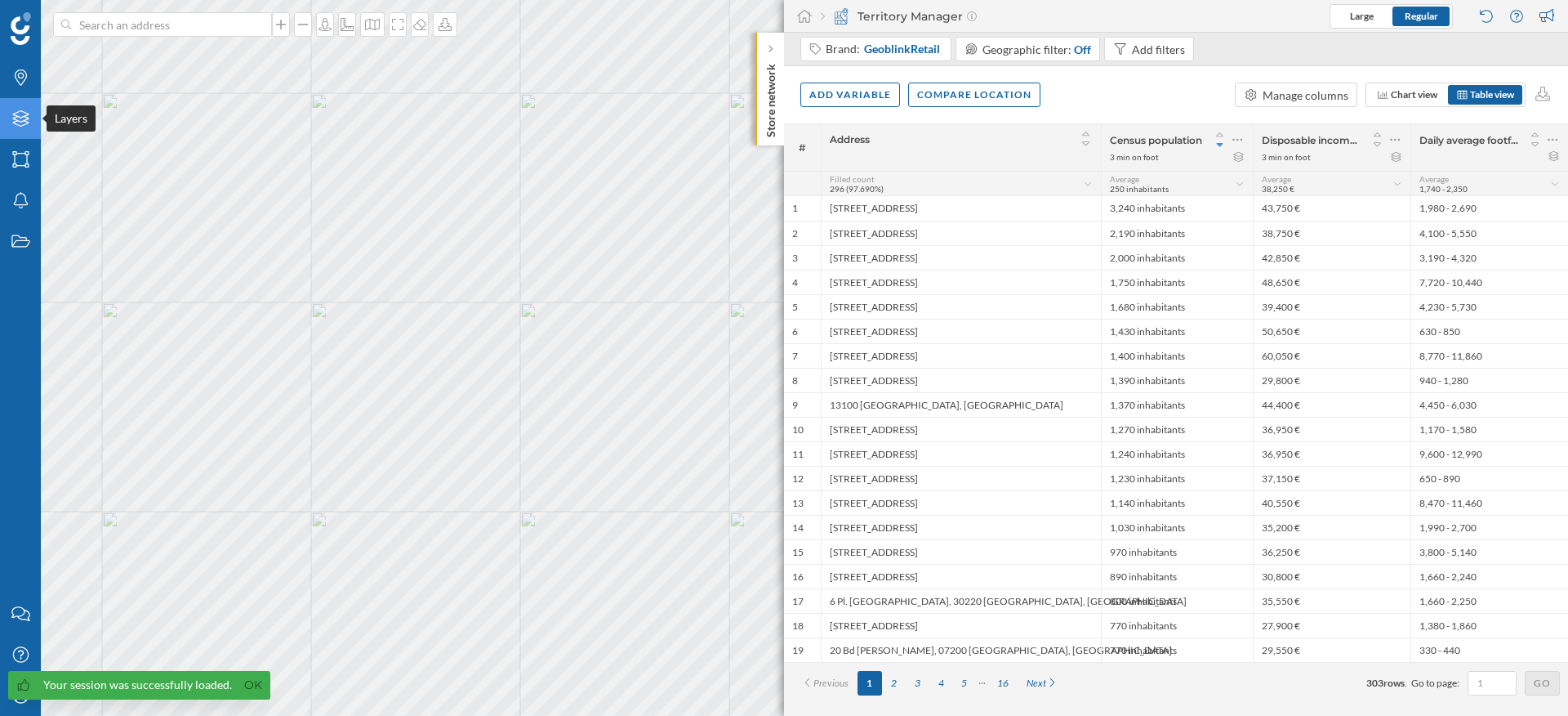
click at [18, 133] on div "Layers" at bounding box center [21, 119] width 41 height 41
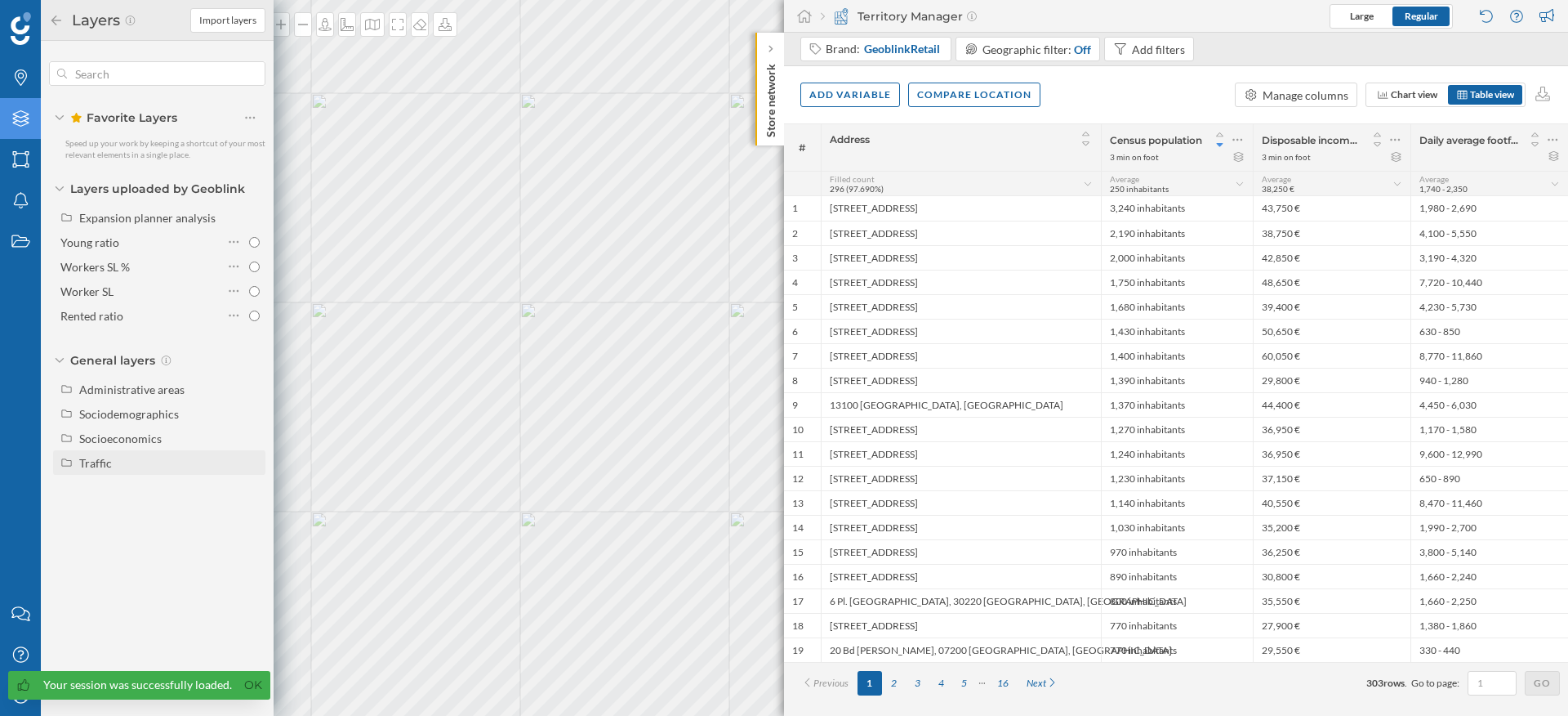
click at [110, 462] on div "Traffic" at bounding box center [96, 462] width 33 height 14
click at [119, 514] on div "Footfall" at bounding box center [105, 512] width 40 height 14
click at [249, 514] on input "Footfall" at bounding box center [254, 512] width 10 height 10
radio input "true"
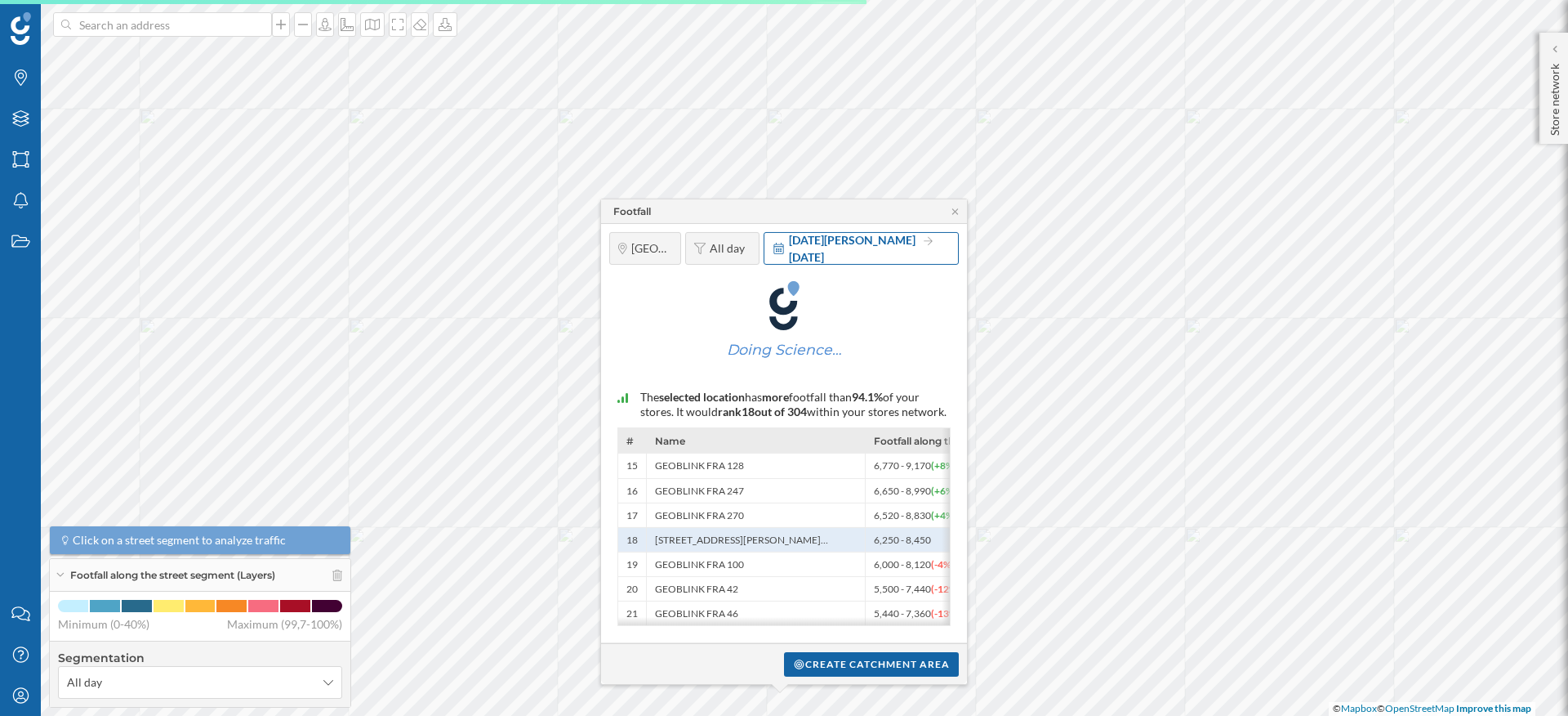
click at [824, 232] on span "1 Jan 2024" at bounding box center [851, 239] width 126 height 14
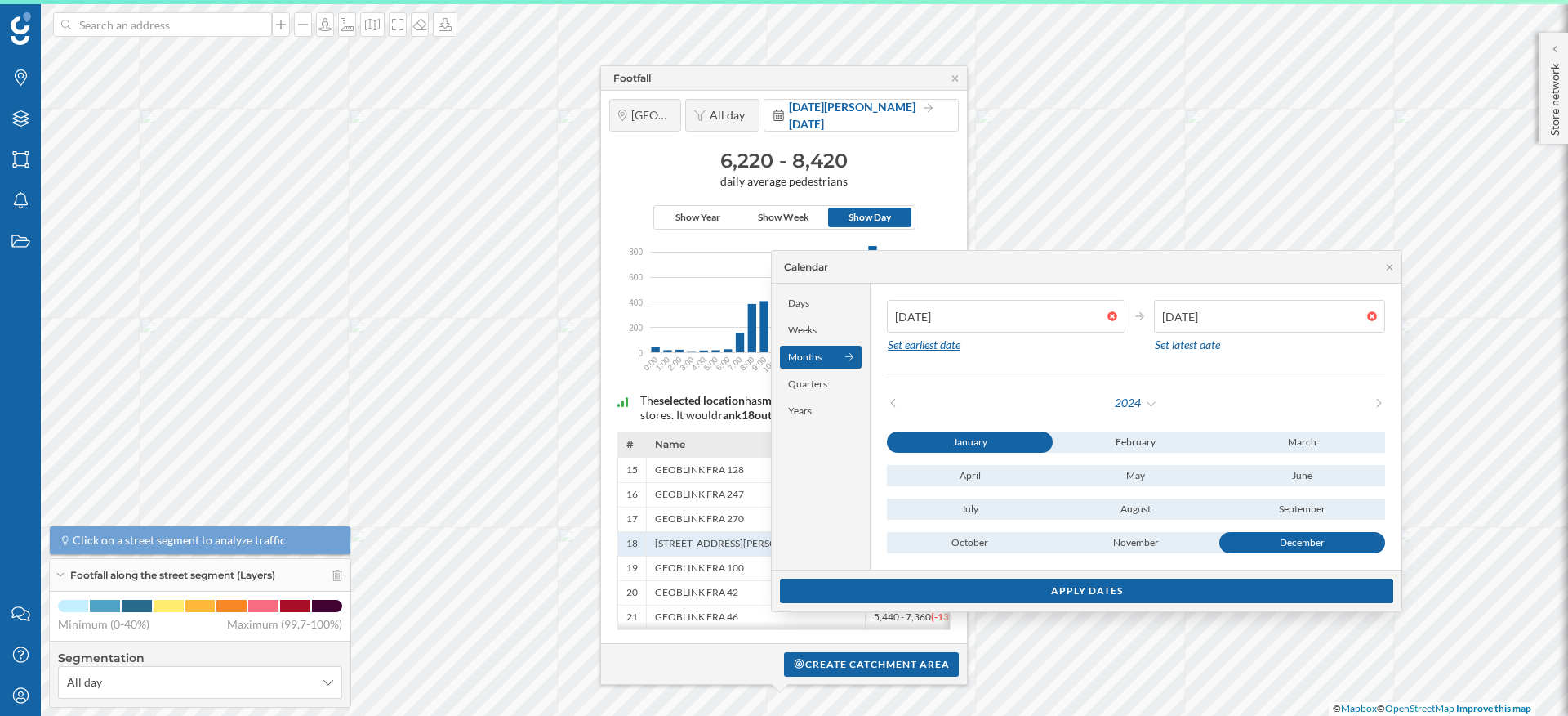
click at [944, 344] on div "Set earliest date" at bounding box center [924, 345] width 74 height 24
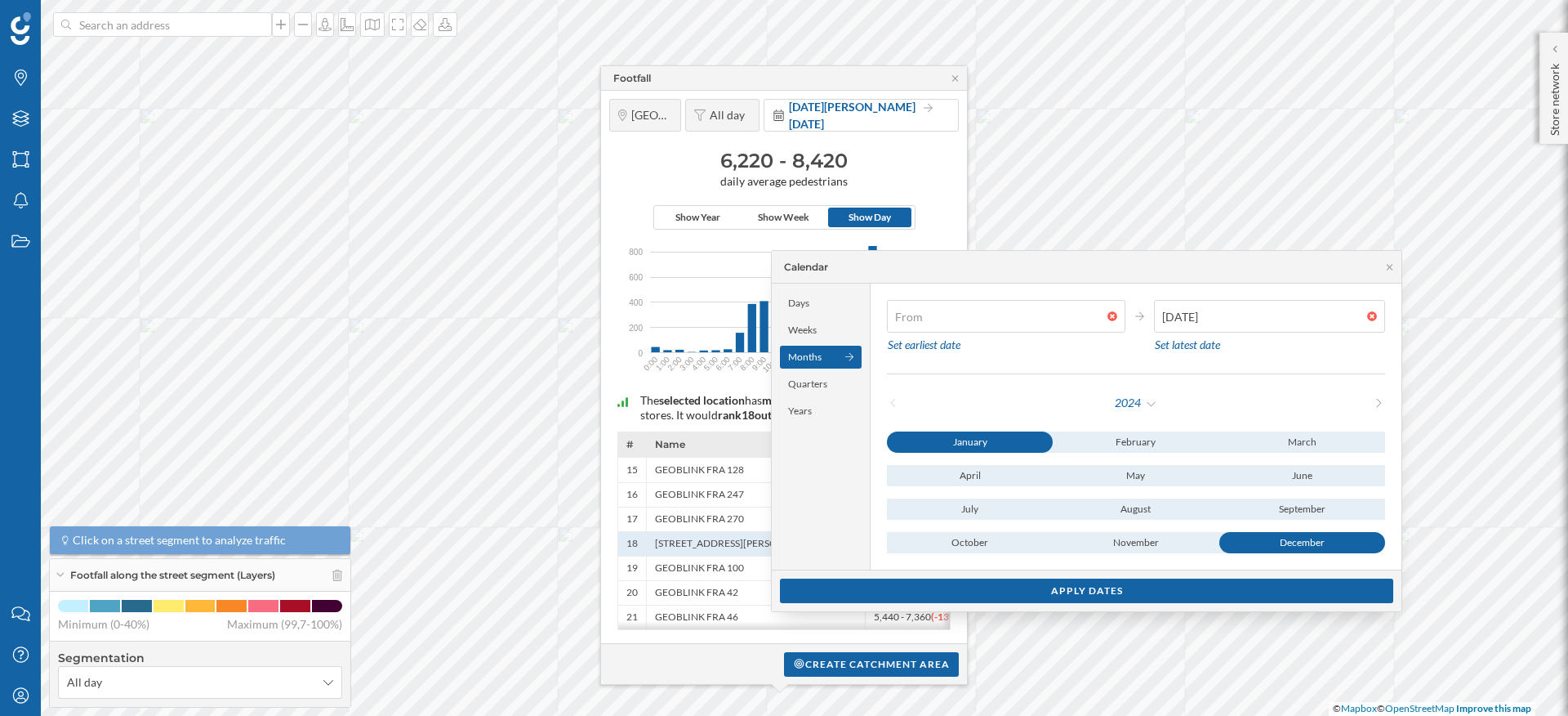
click at [1110, 313] on div at bounding box center [1116, 316] width 18 height 9
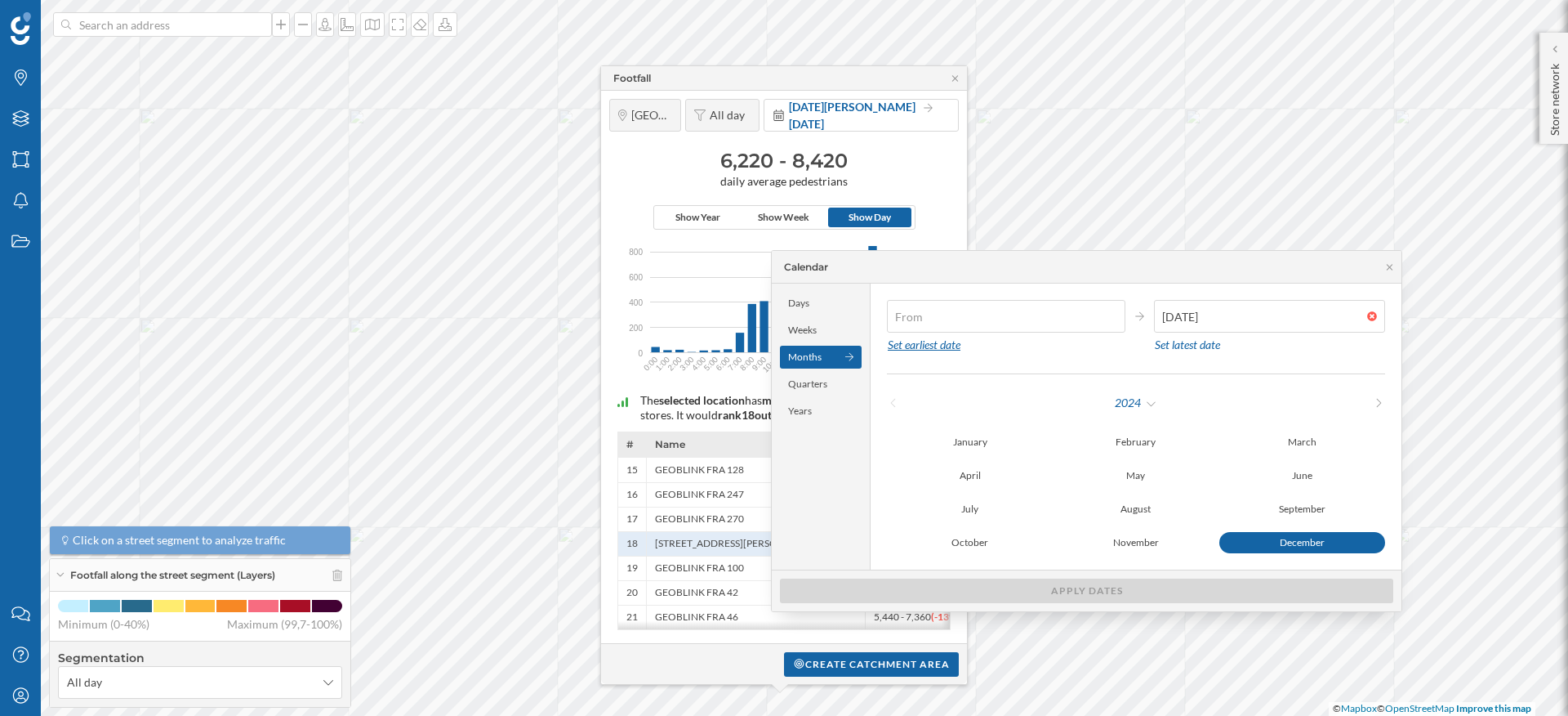
click at [889, 353] on div "Set earliest date" at bounding box center [924, 345] width 74 height 24
type input "01/01/2024"
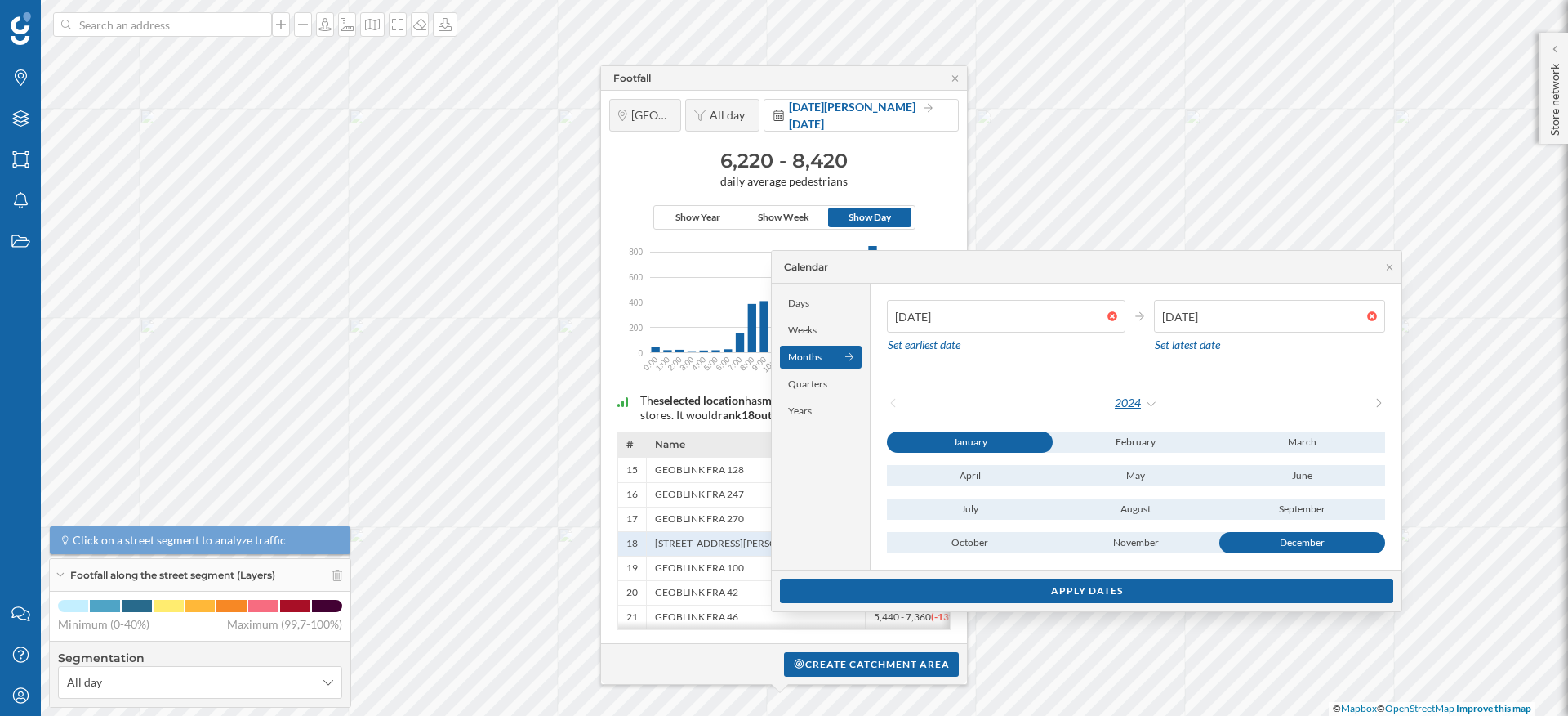
click at [1123, 406] on div "2024" at bounding box center [1135, 403] width 44 height 24
click at [1189, 373] on div "01/01/2024 Set earliest date 31/12/2024 Set latest date" at bounding box center [1136, 336] width 498 height 74
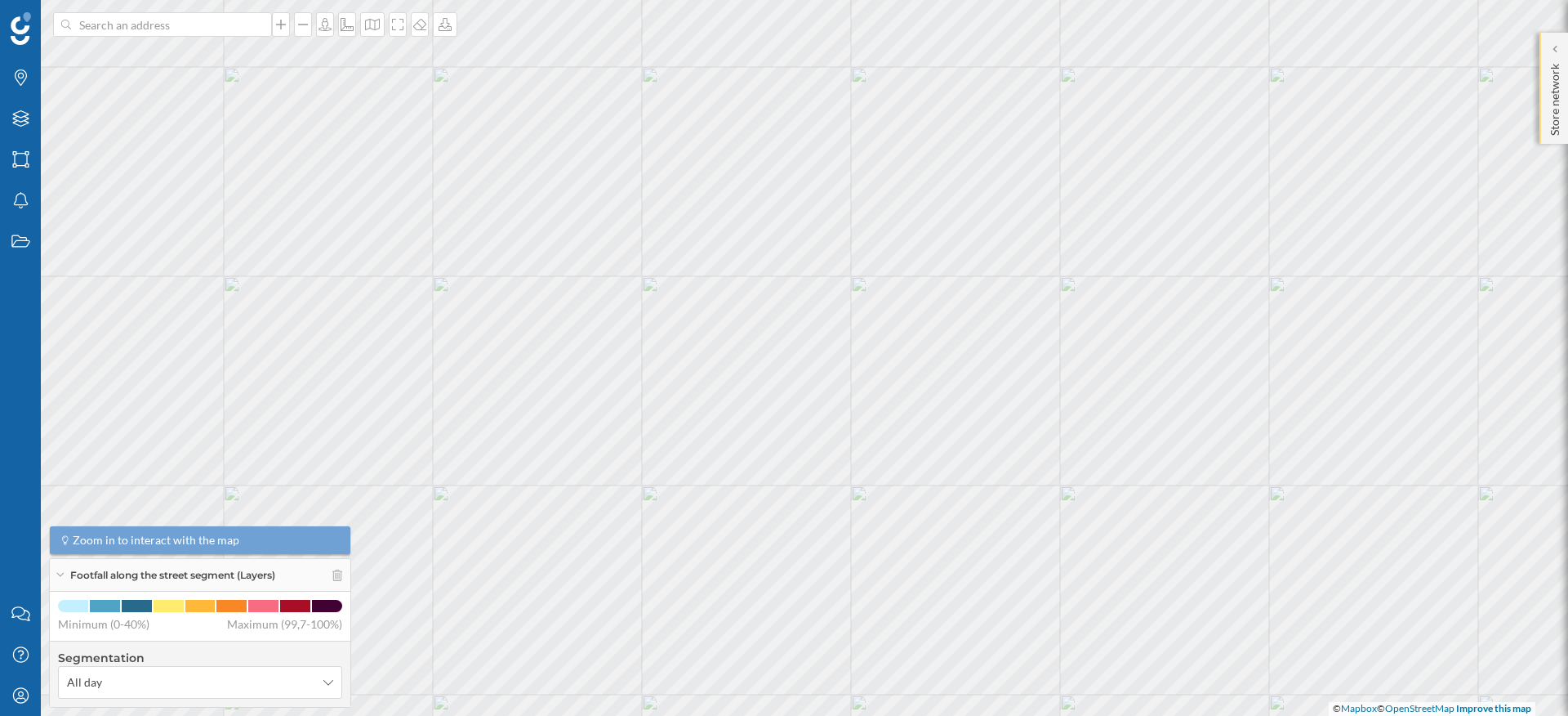
click at [1552, 77] on p "Store network" at bounding box center [1554, 97] width 16 height 79
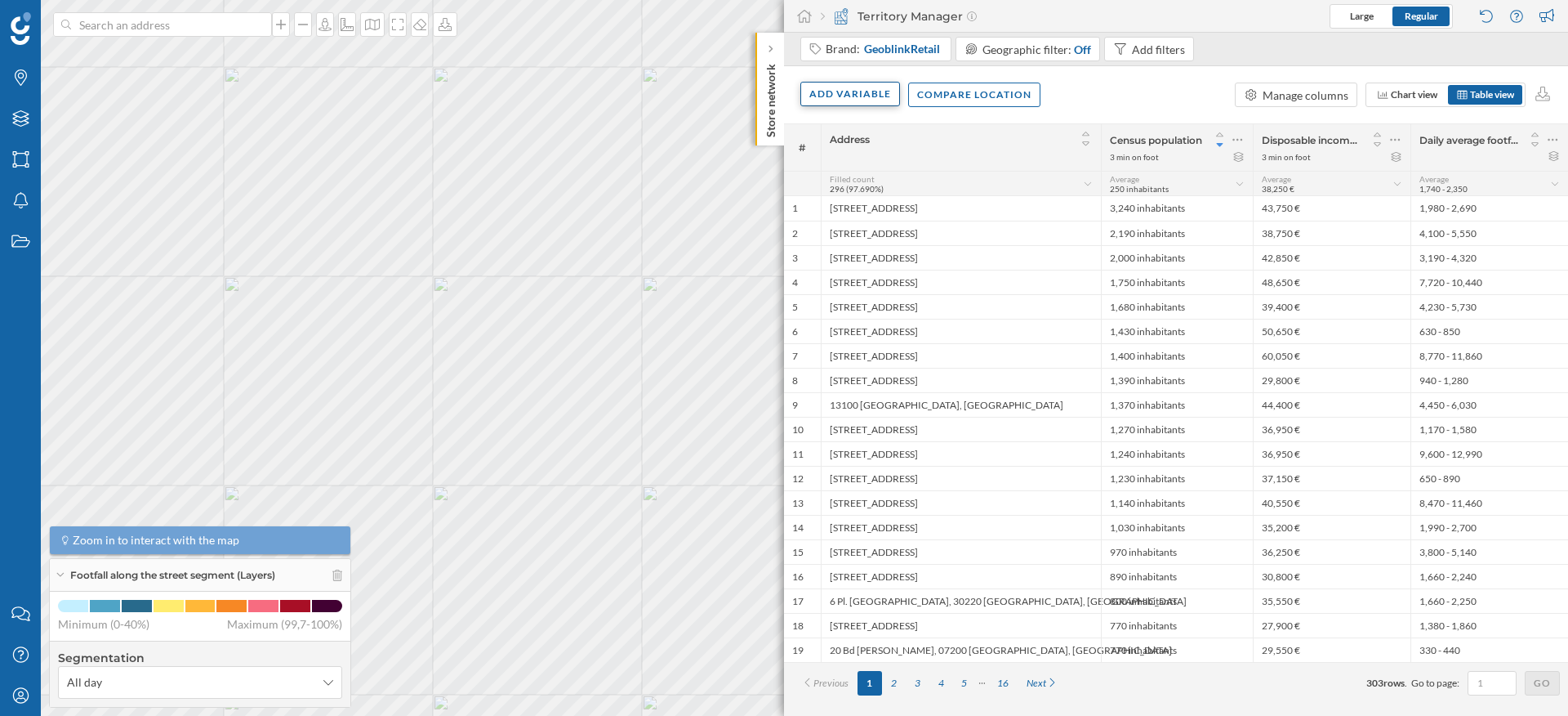
click at [837, 98] on div "Add variable" at bounding box center [850, 94] width 99 height 24
click at [851, 169] on div "External variables" at bounding box center [902, 161] width 194 height 24
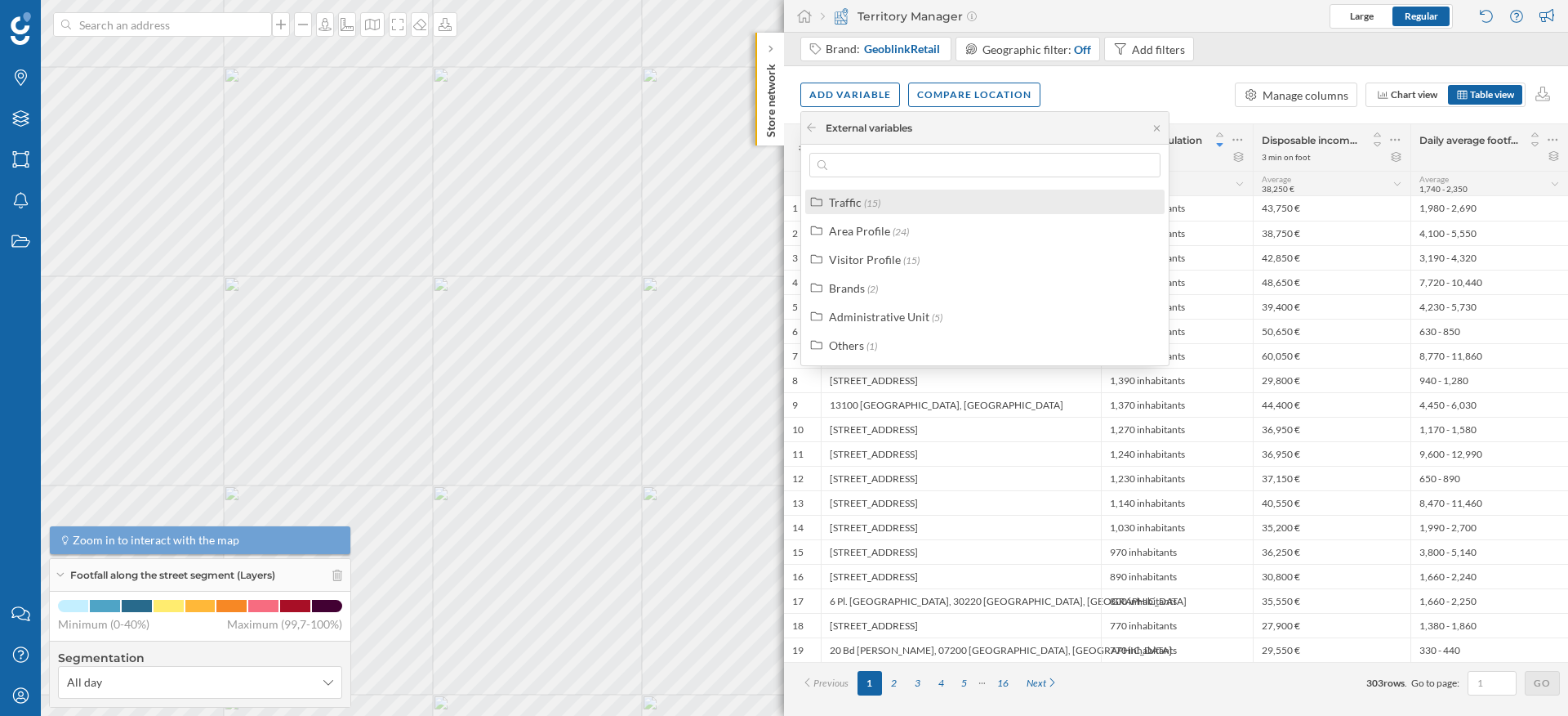
click at [860, 202] on label "Traffic (15)" at bounding box center [854, 202] width 52 height 17
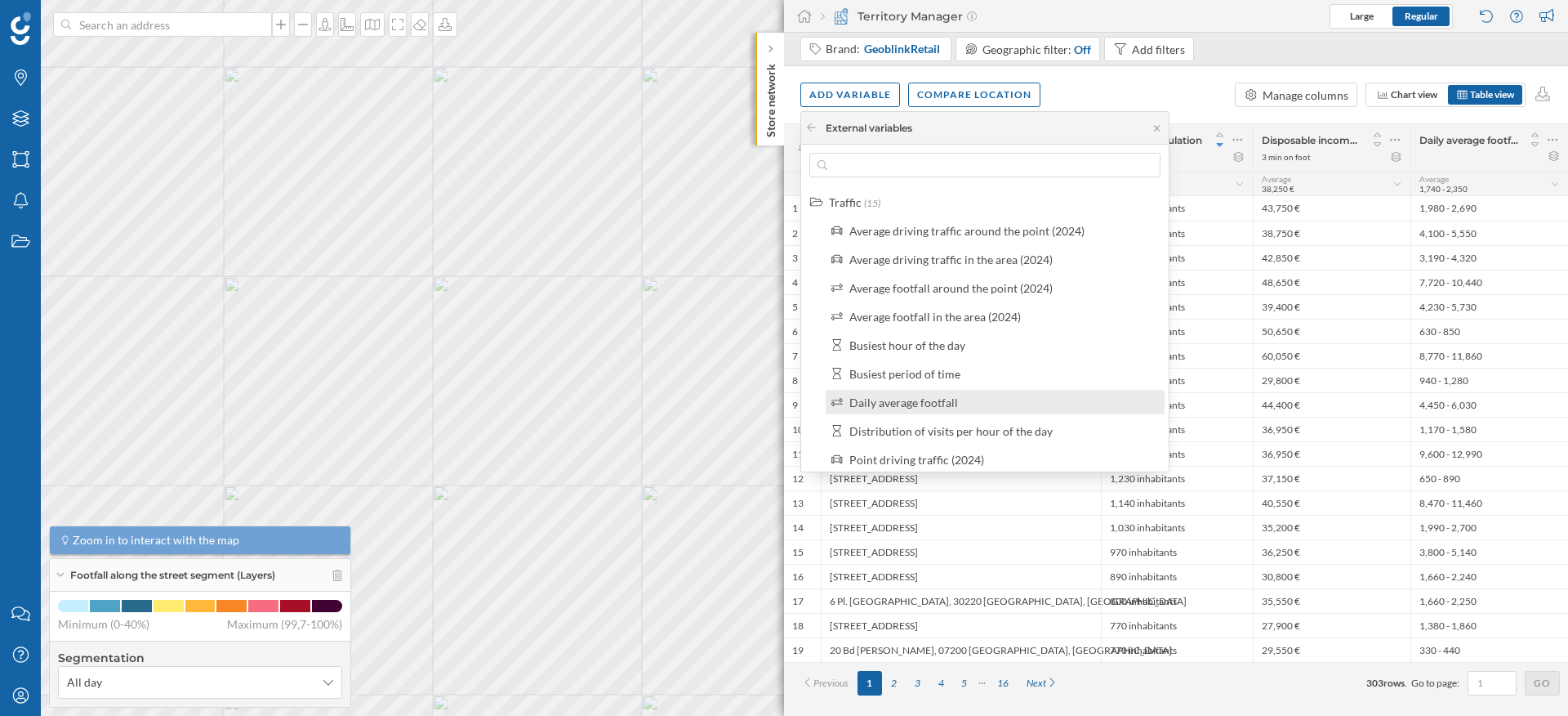
click at [914, 407] on div "Daily average footfall" at bounding box center [904, 402] width 109 height 14
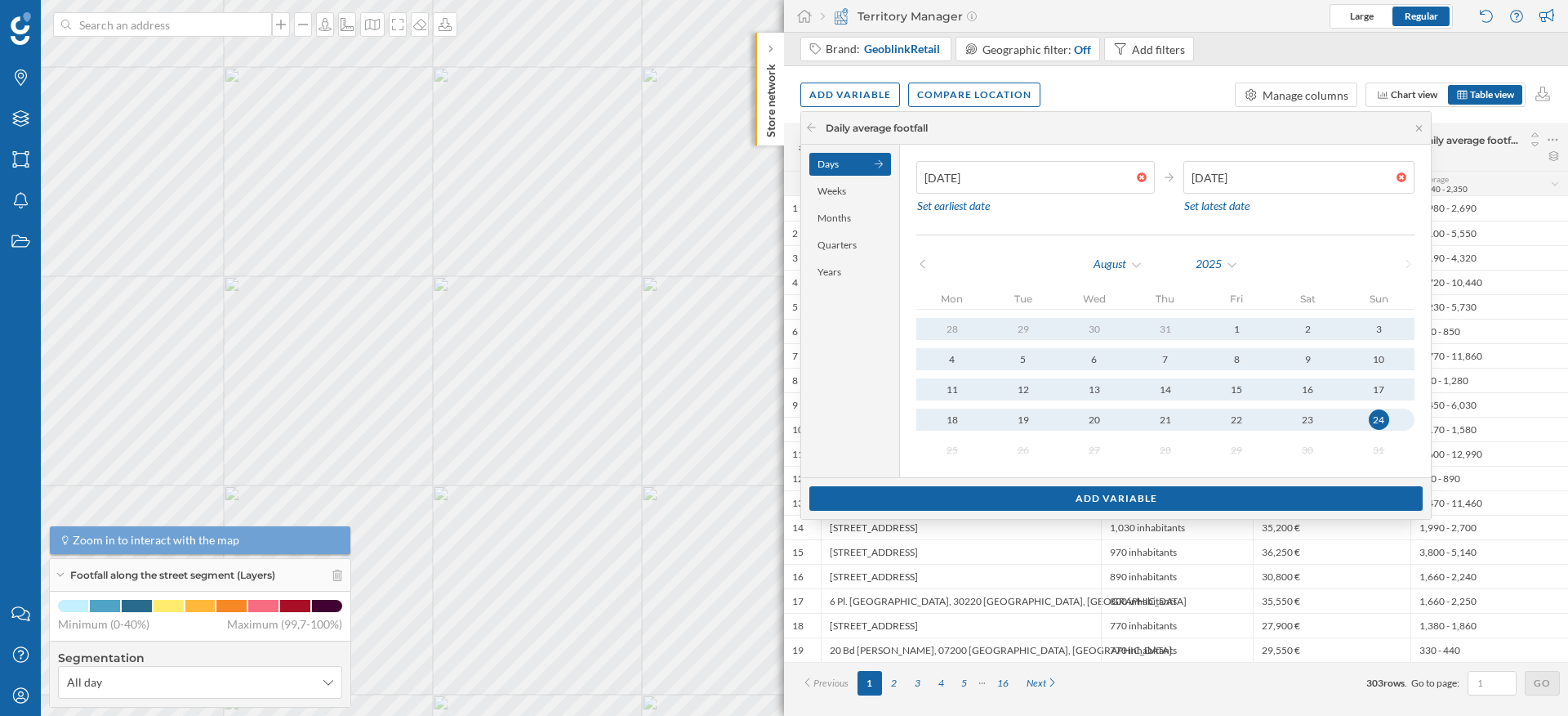
click at [1143, 180] on div at bounding box center [1146, 177] width 18 height 9
click at [1137, 180] on input "01/01/2024" at bounding box center [1026, 177] width 220 height 33
click at [1143, 176] on div at bounding box center [1146, 177] width 18 height 9
click at [1137, 176] on input "01/01/2024" at bounding box center [1026, 177] width 220 height 33
click at [964, 208] on div "Set earliest date" at bounding box center [953, 206] width 74 height 24
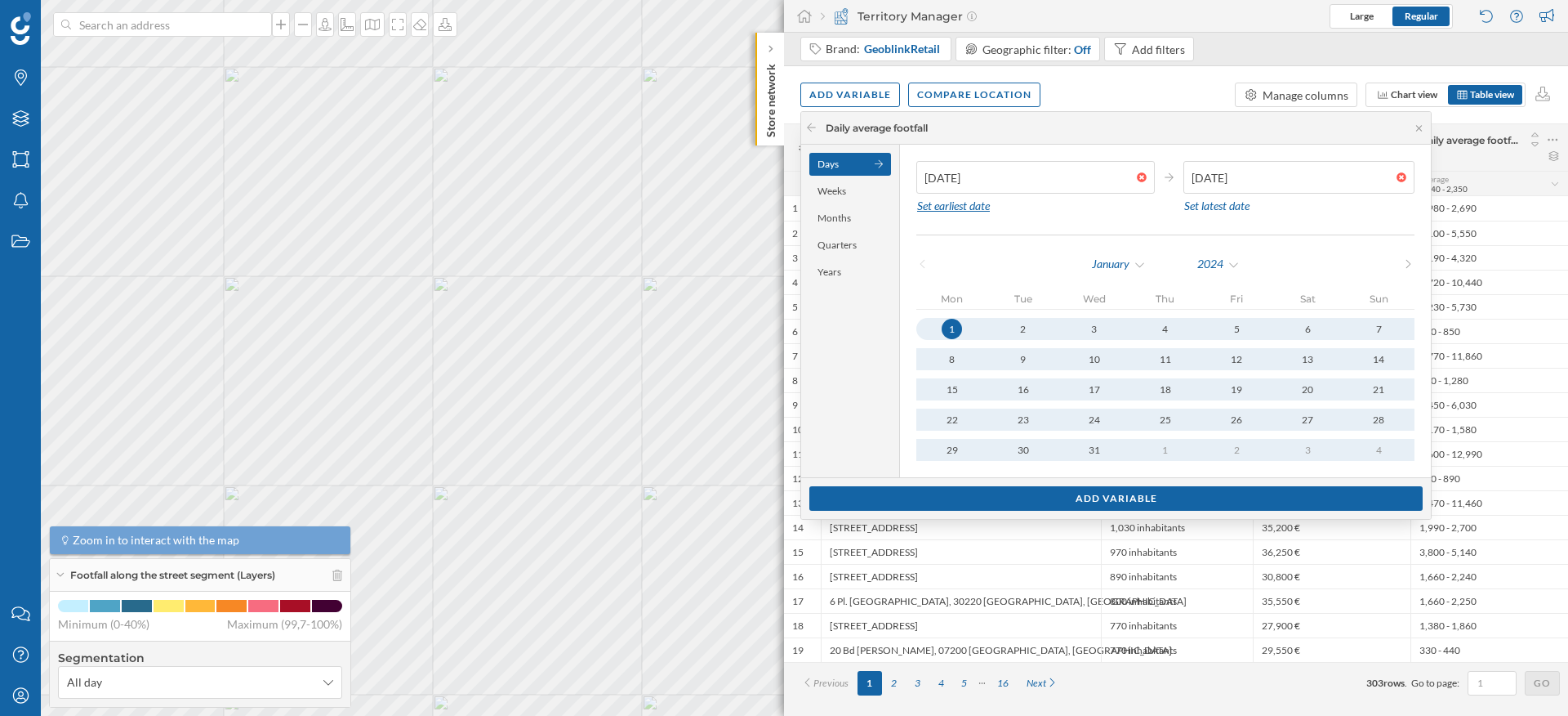
click at [964, 208] on div "Set earliest date" at bounding box center [953, 206] width 74 height 24
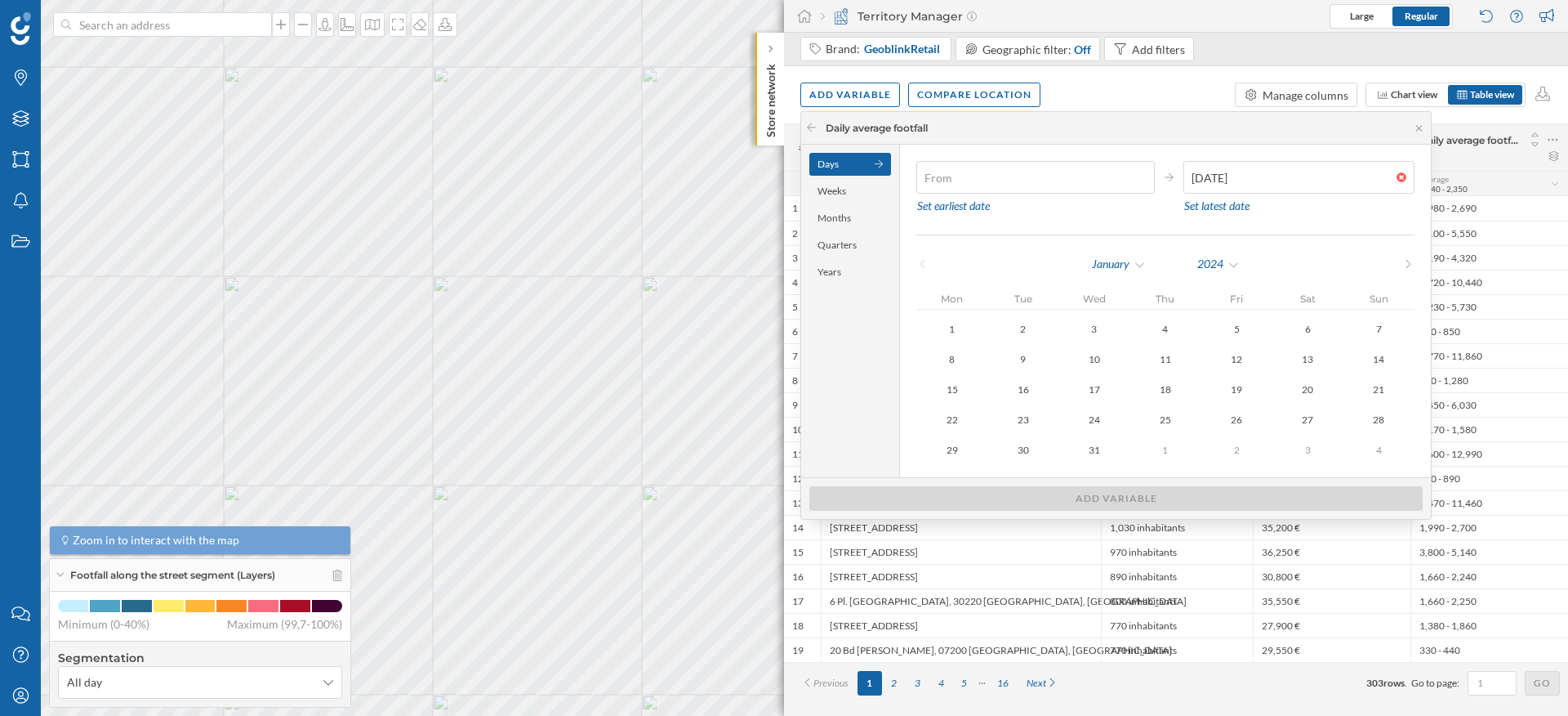
click at [1137, 178] on div at bounding box center [1146, 177] width 18 height 9
click at [1135, 178] on input "text" at bounding box center [1026, 177] width 220 height 33
click at [951, 208] on div "Set earliest date" at bounding box center [953, 206] width 74 height 24
type input "01/01/2024"
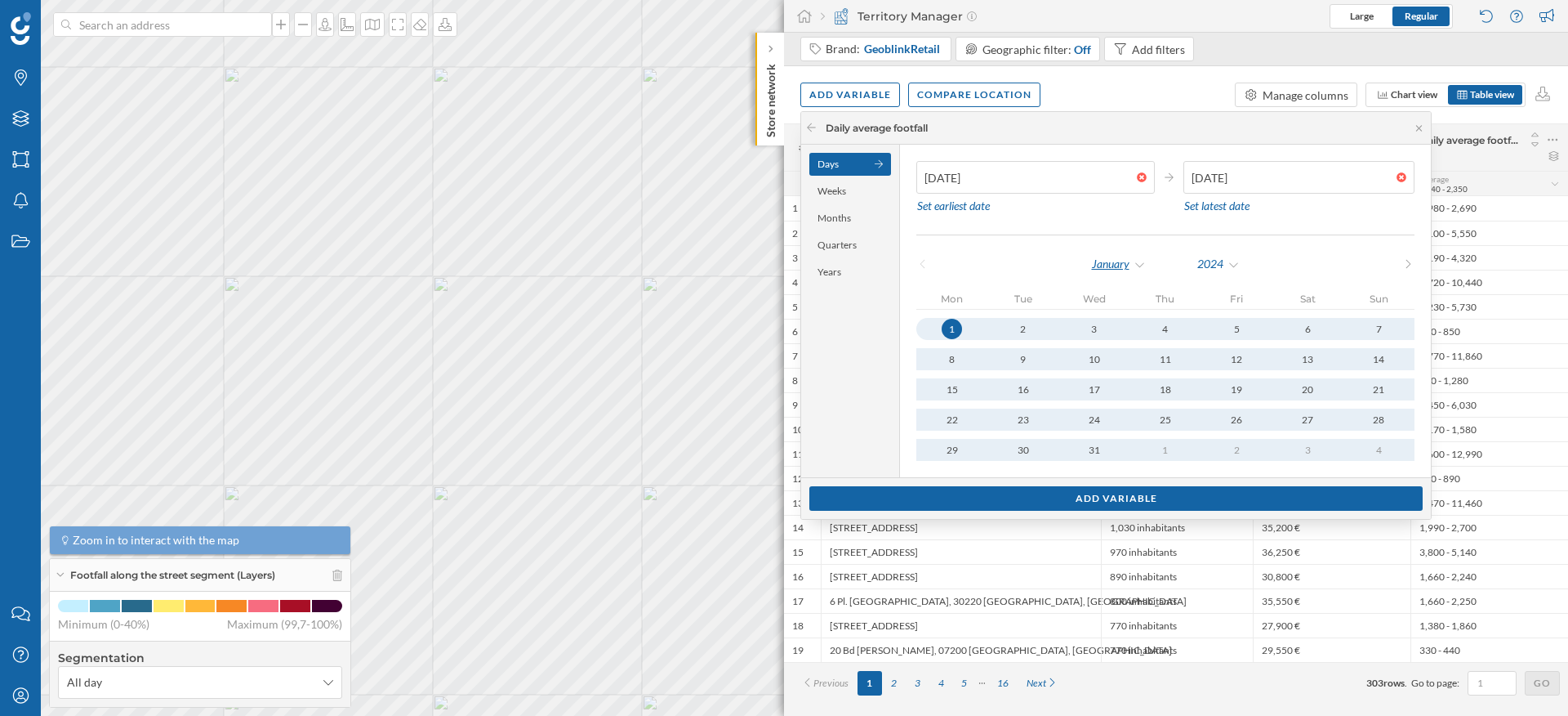
click at [1132, 263] on div "January" at bounding box center [1118, 264] width 55 height 24
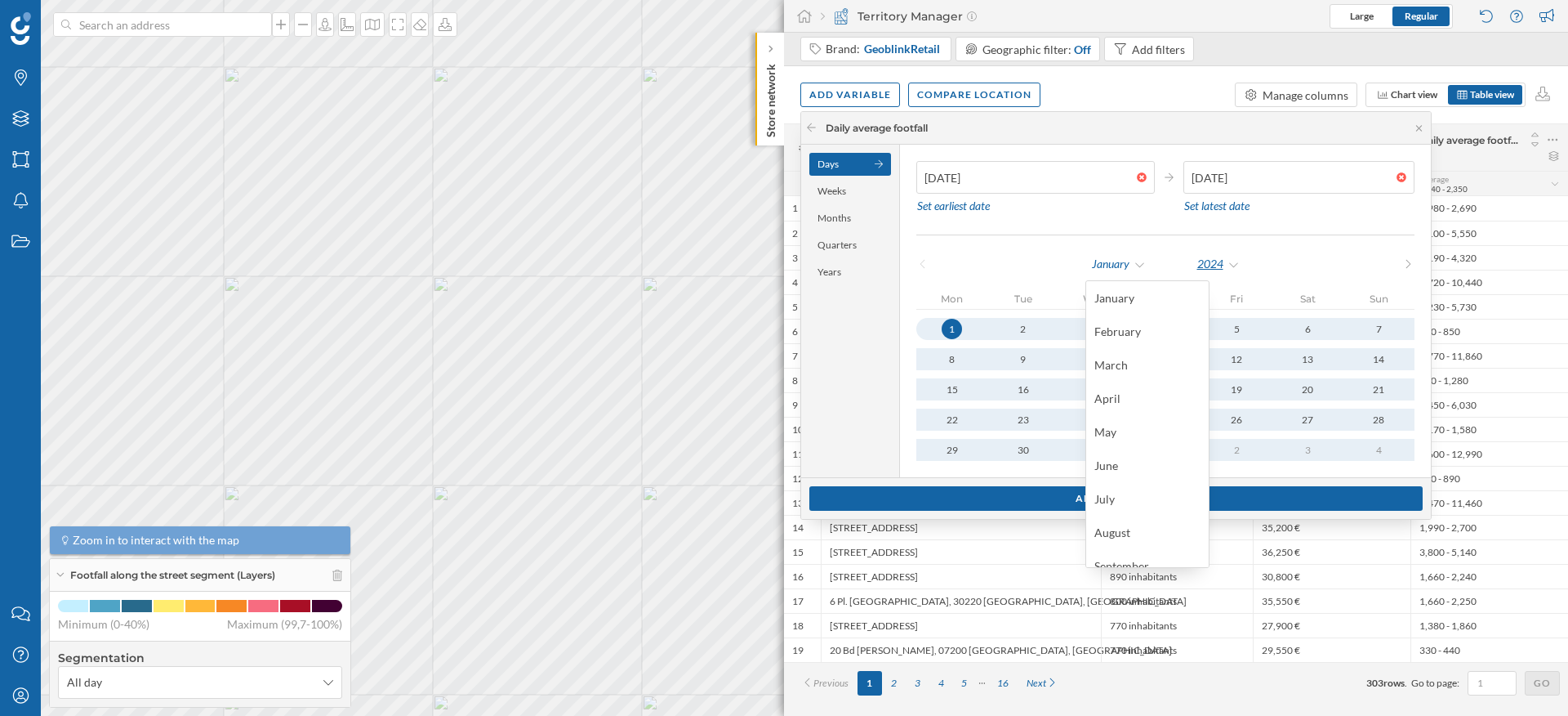
click at [1218, 275] on div "2024" at bounding box center [1218, 264] width 44 height 24
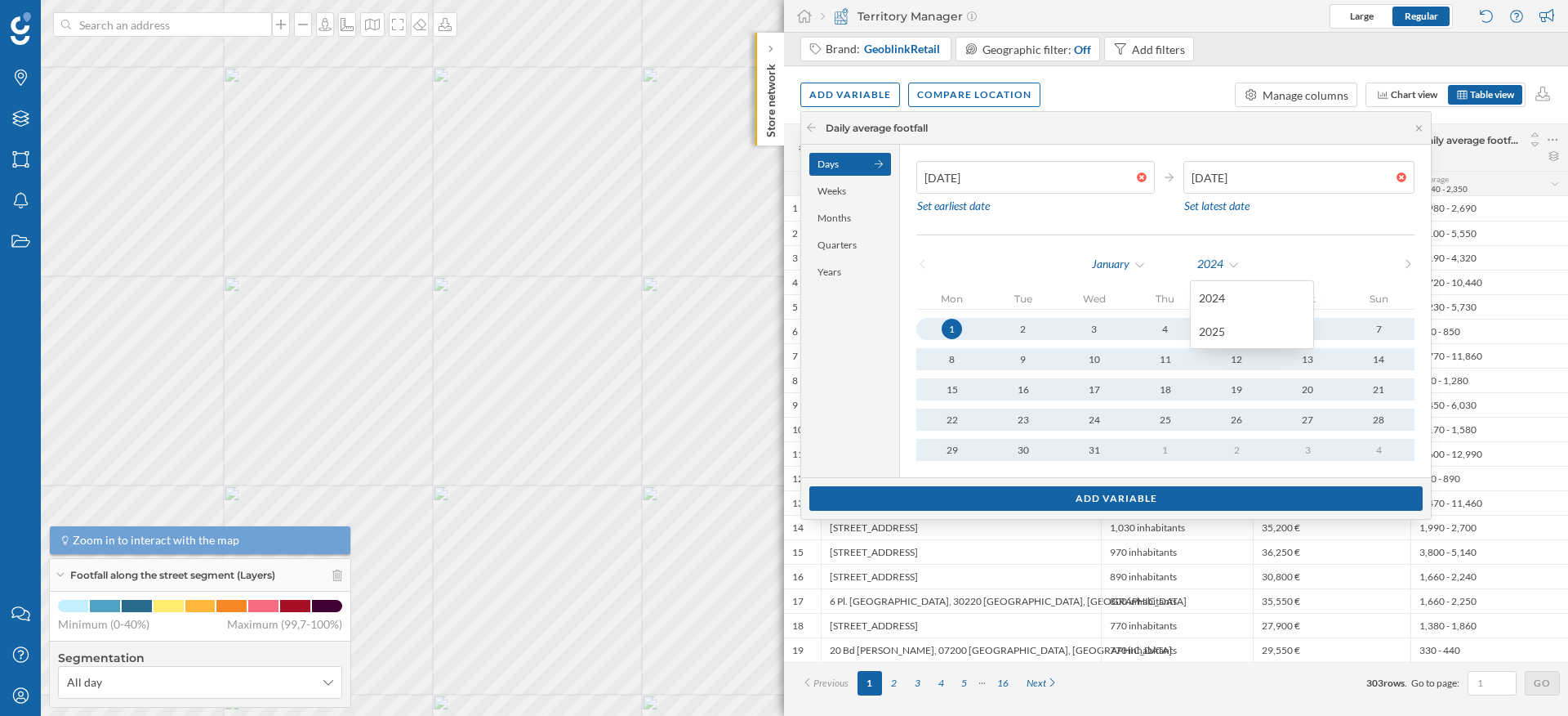
click at [1251, 242] on div "01/01/2024 Set earliest date 24/08/2025 Set latest date January 2024 Mon Tue We…" at bounding box center [1165, 310] width 531 height 333
